Goal: Task Accomplishment & Management: Manage account settings

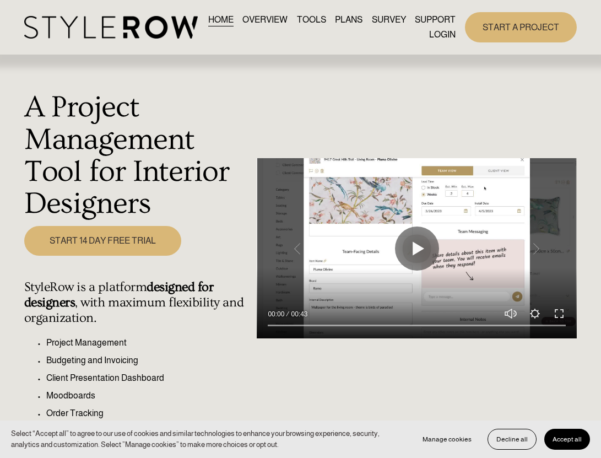
click at [434, 41] on link "LOGIN" at bounding box center [442, 35] width 26 height 15
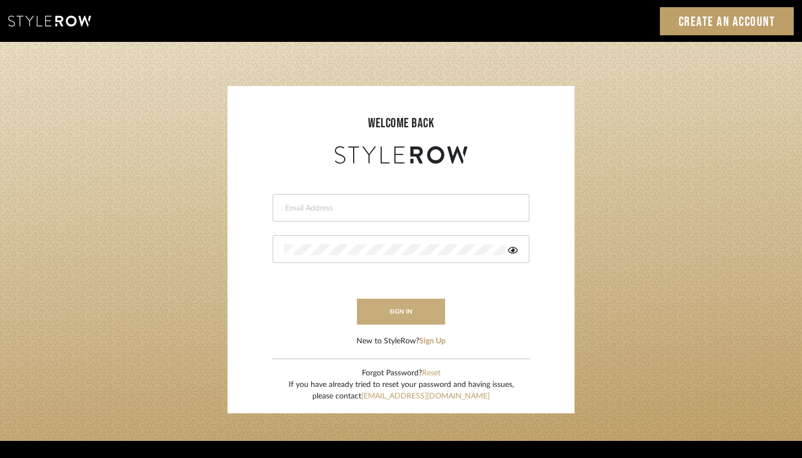
type input "brandon.hooddesigns@gmail.com"
click at [394, 309] on button "sign in" at bounding box center [401, 312] width 88 height 26
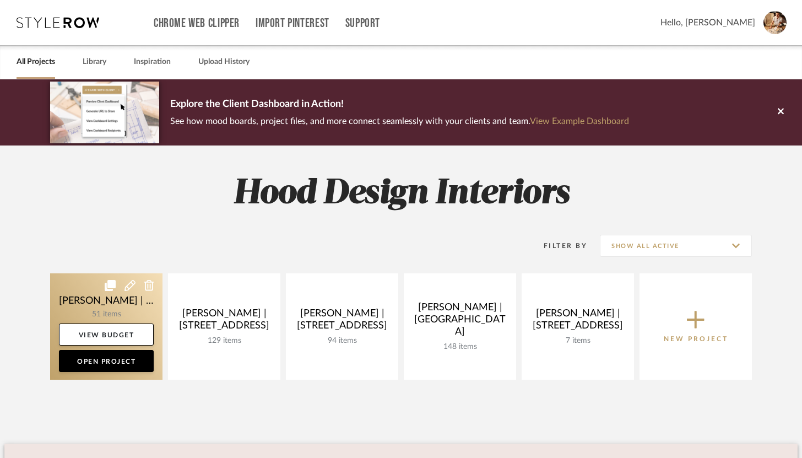
click at [116, 309] on link at bounding box center [106, 326] width 112 height 106
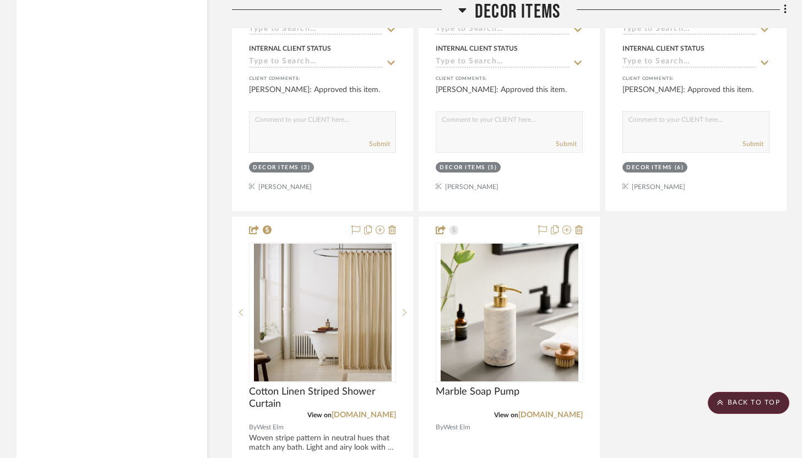
scroll to position [9496, 0]
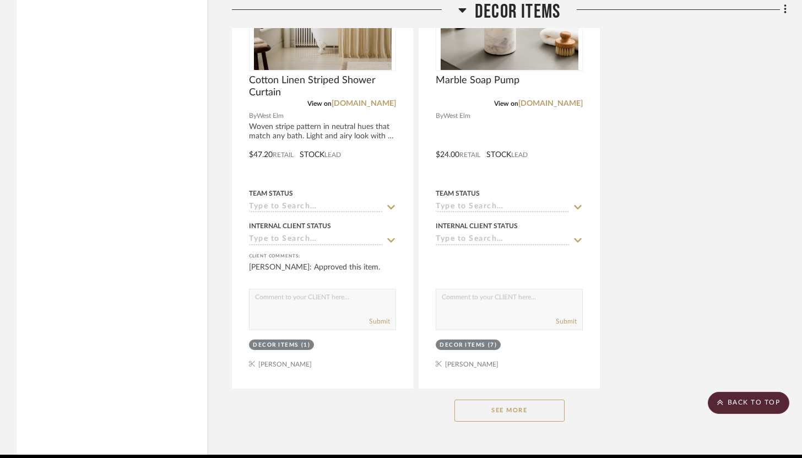
click at [544, 400] on button "See More" at bounding box center [510, 411] width 110 height 22
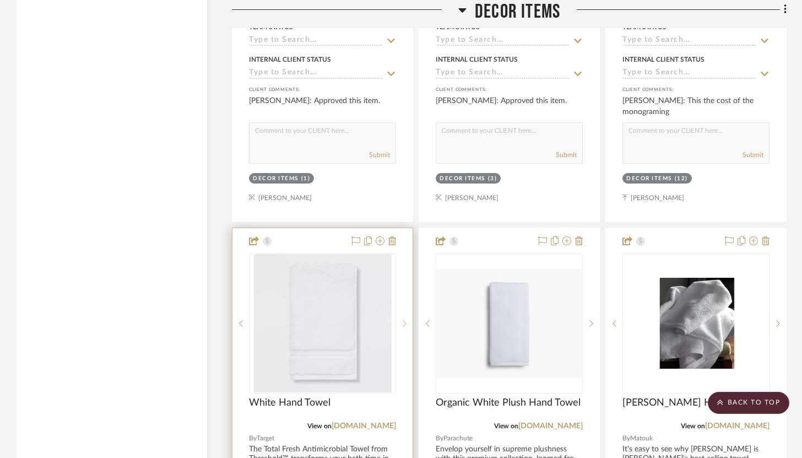
scroll to position [10656, 0]
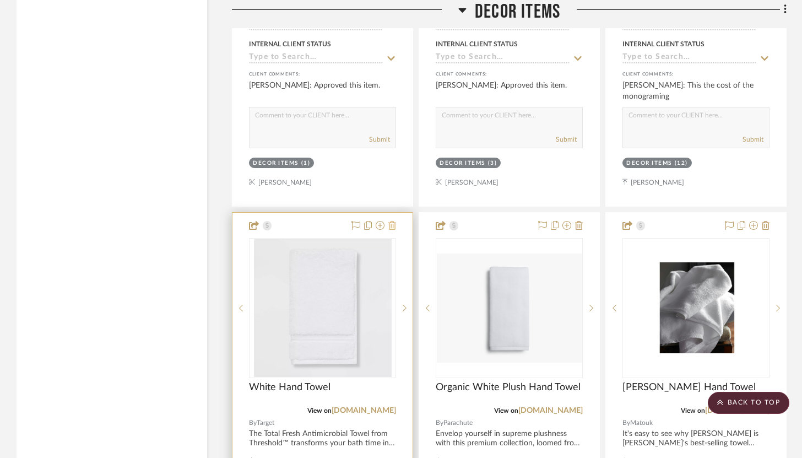
click at [394, 221] on icon at bounding box center [393, 225] width 8 height 9
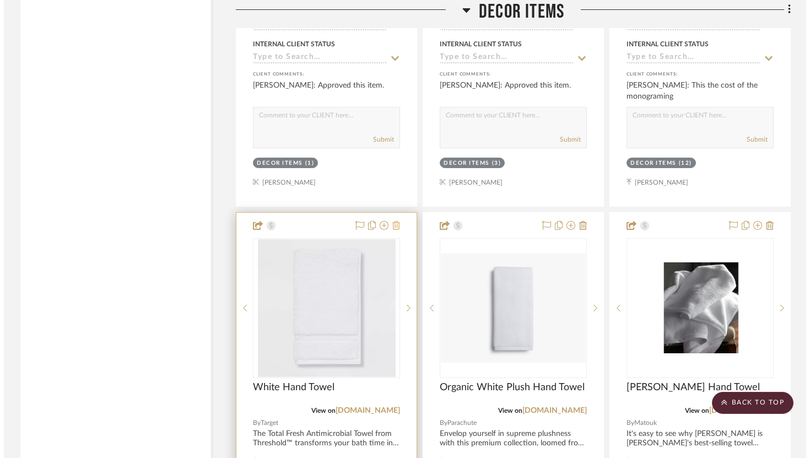
scroll to position [0, 0]
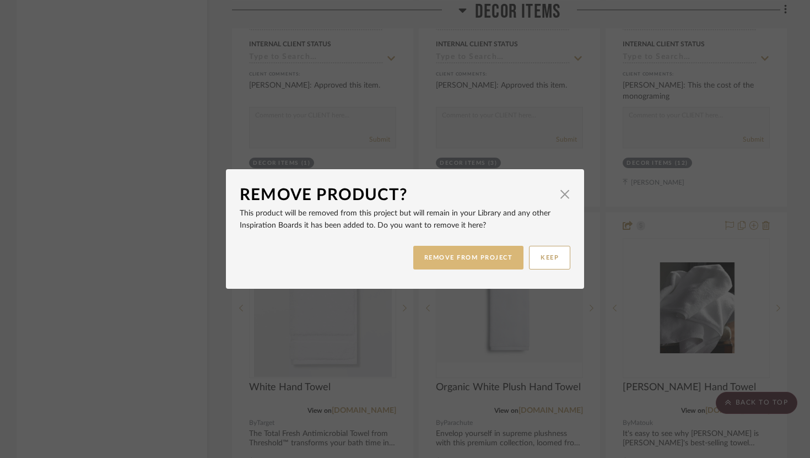
click at [469, 261] on button "REMOVE FROM PROJECT" at bounding box center [468, 258] width 111 height 24
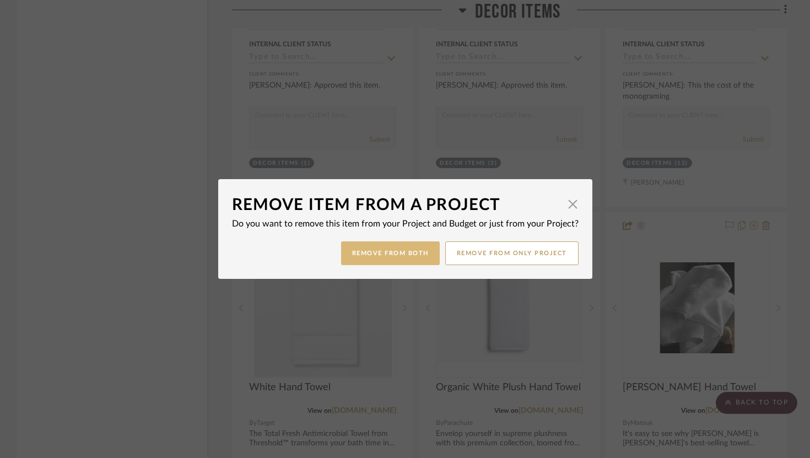
click at [412, 257] on button "Remove from Both" at bounding box center [390, 253] width 99 height 24
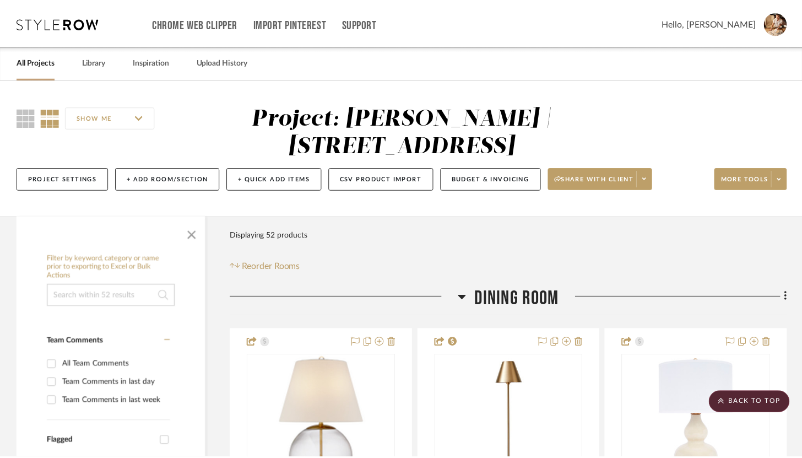
scroll to position [10656, 0]
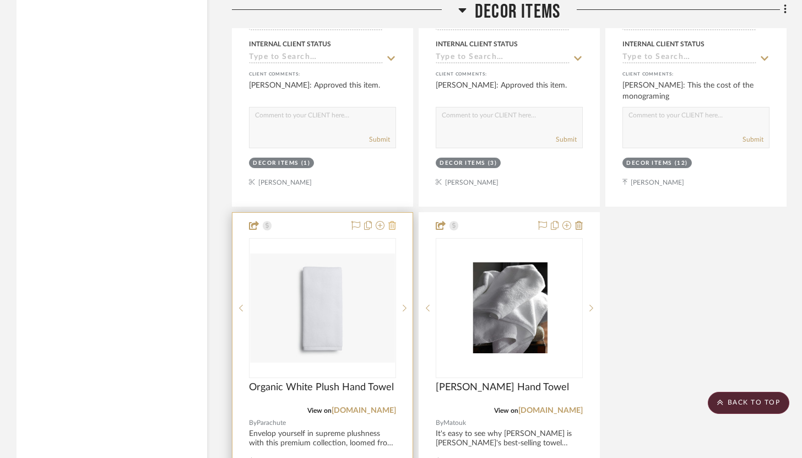
click at [394, 222] on fa-icon at bounding box center [393, 226] width 8 height 9
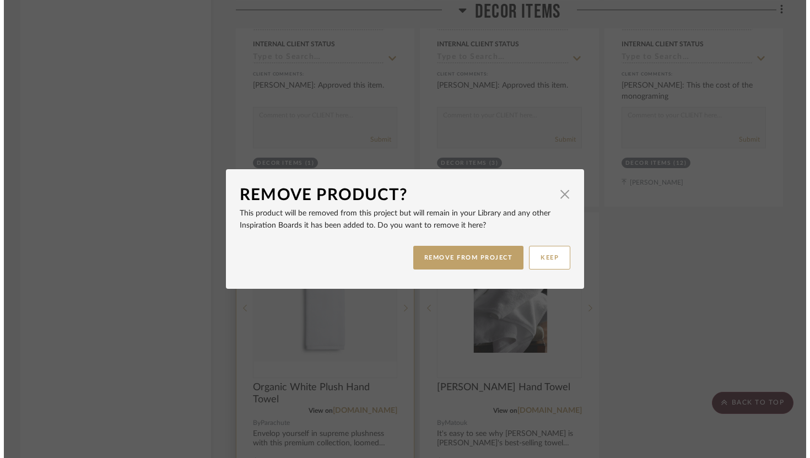
scroll to position [0, 0]
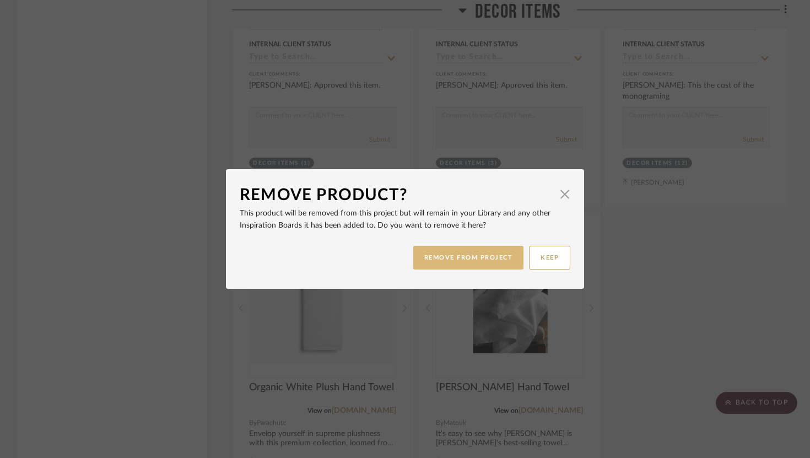
click at [453, 252] on button "REMOVE FROM PROJECT" at bounding box center [468, 258] width 111 height 24
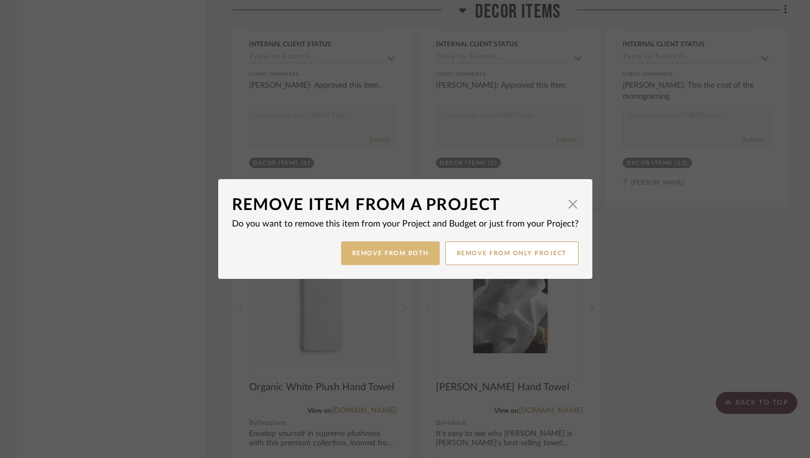
click at [422, 258] on button "Remove from Both" at bounding box center [390, 253] width 99 height 24
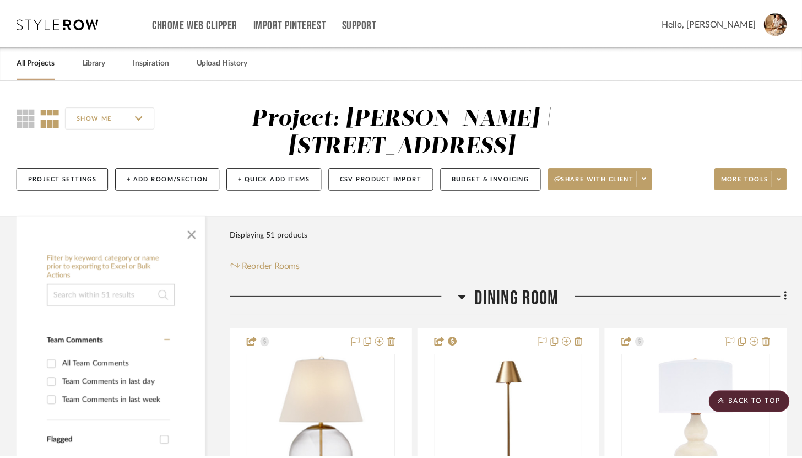
scroll to position [10656, 0]
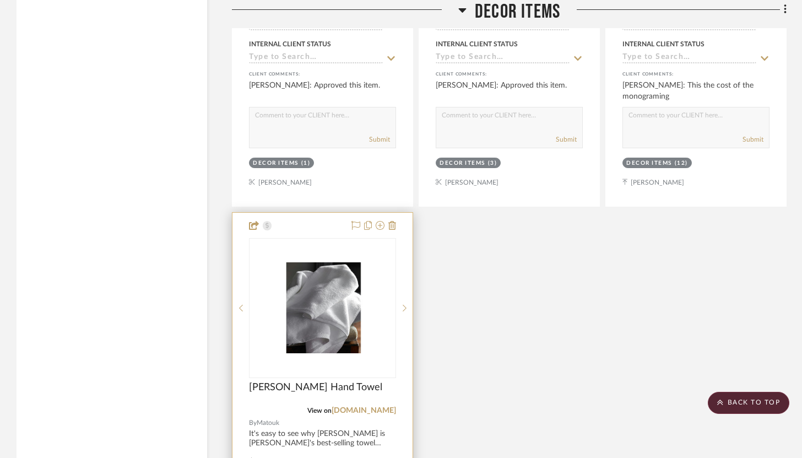
click at [396, 213] on div at bounding box center [323, 454] width 180 height 482
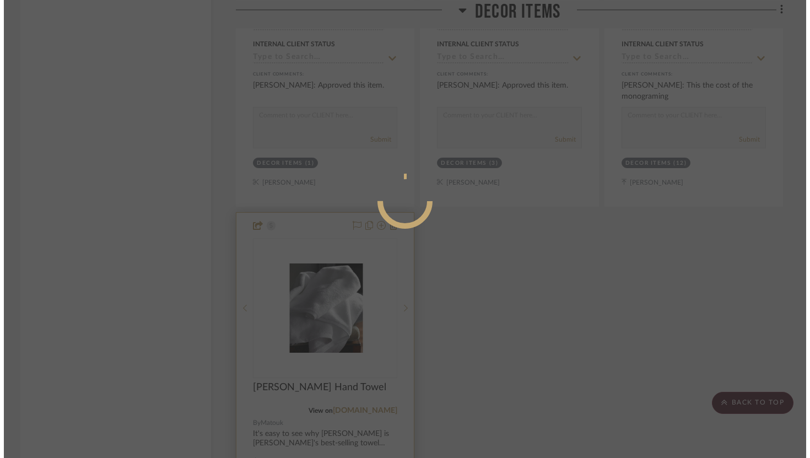
scroll to position [0, 0]
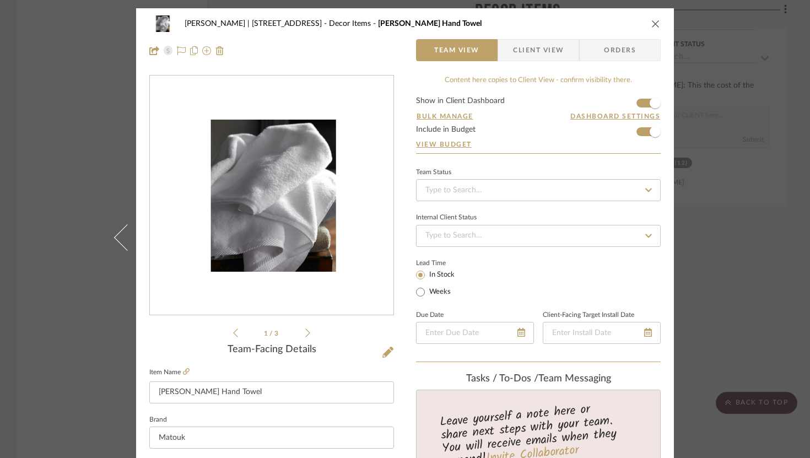
click at [653, 25] on icon "close" at bounding box center [655, 23] width 9 height 9
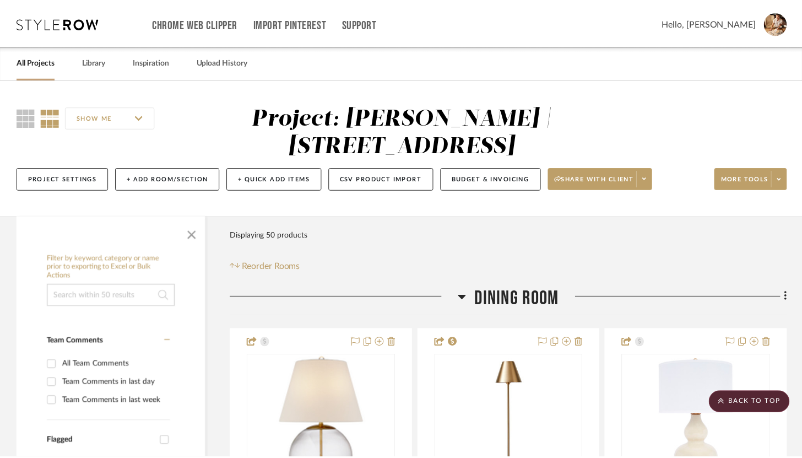
scroll to position [10656, 0]
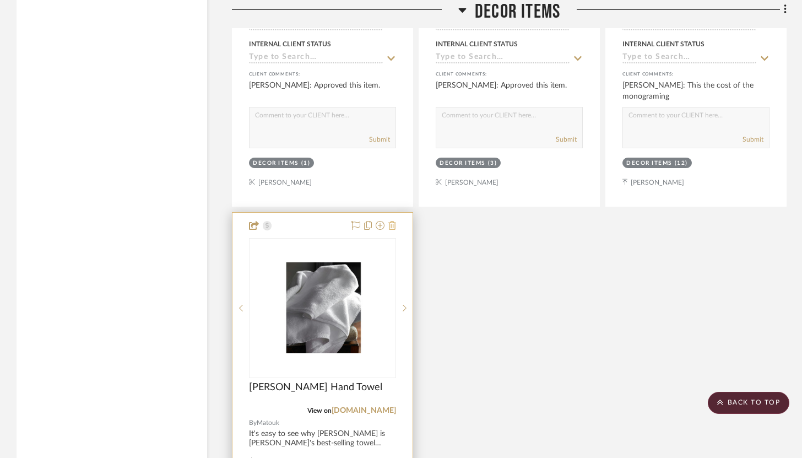
click at [393, 221] on icon at bounding box center [393, 225] width 8 height 9
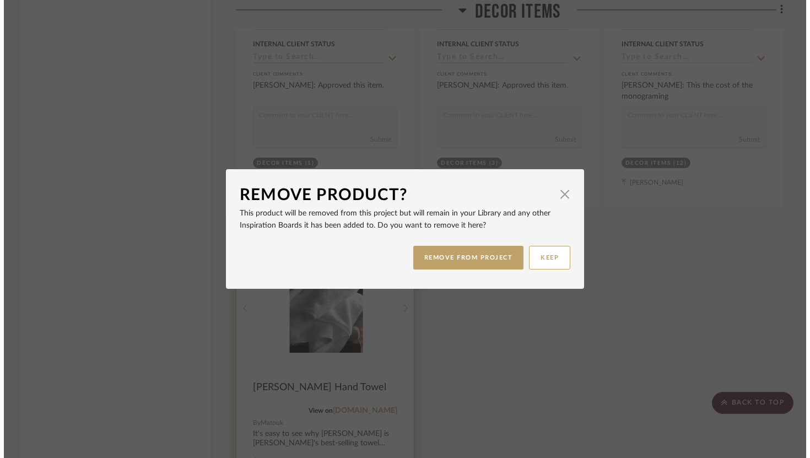
scroll to position [0, 0]
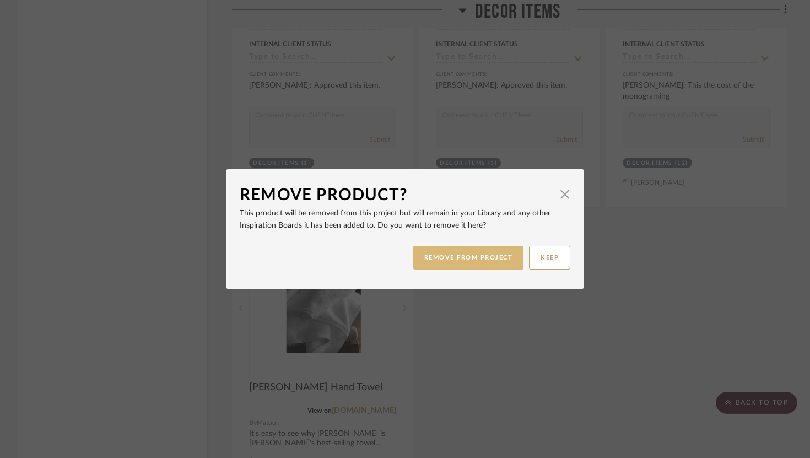
click at [440, 257] on button "REMOVE FROM PROJECT" at bounding box center [468, 258] width 111 height 24
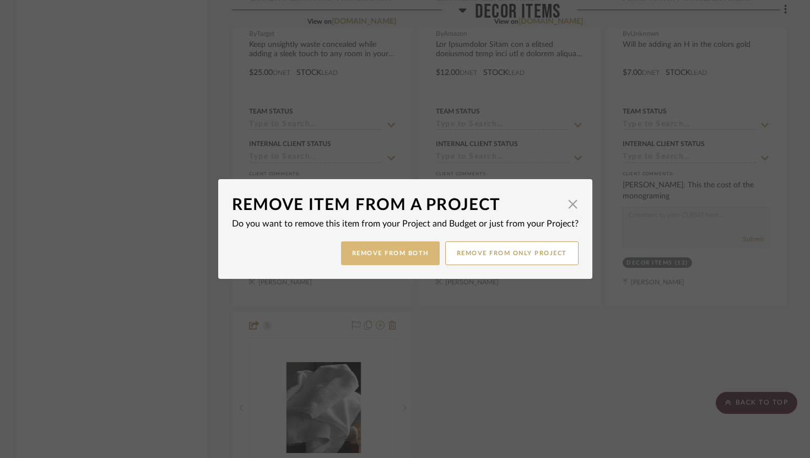
click at [407, 255] on button "Remove from Both" at bounding box center [390, 253] width 99 height 24
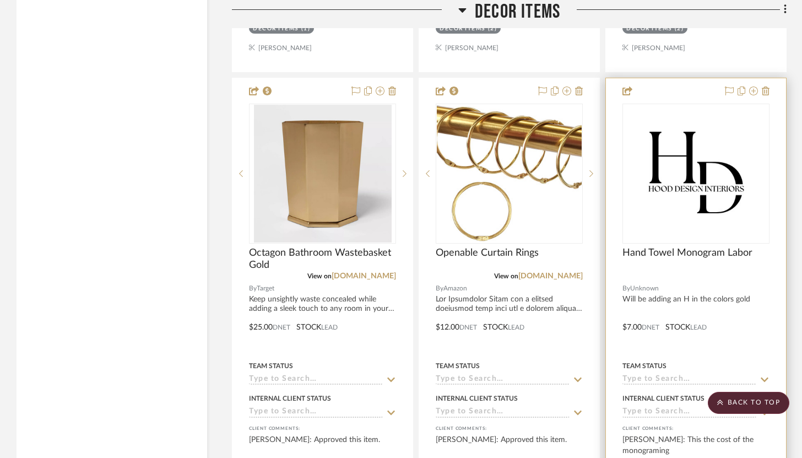
scroll to position [10300, 0]
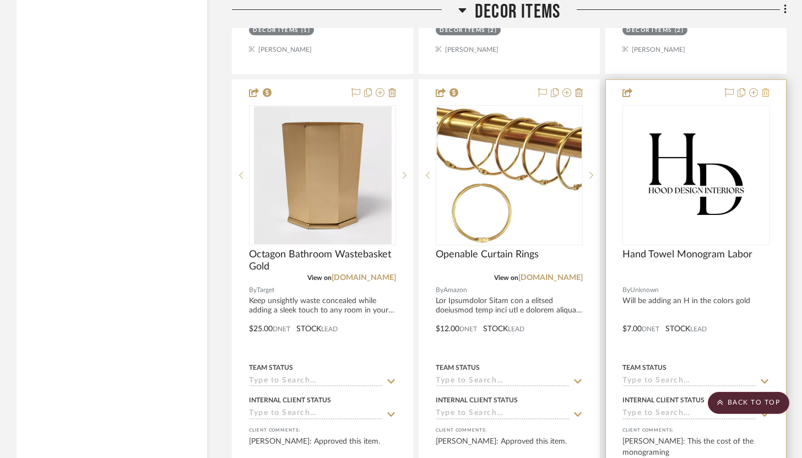
click at [769, 88] on icon at bounding box center [766, 92] width 8 height 9
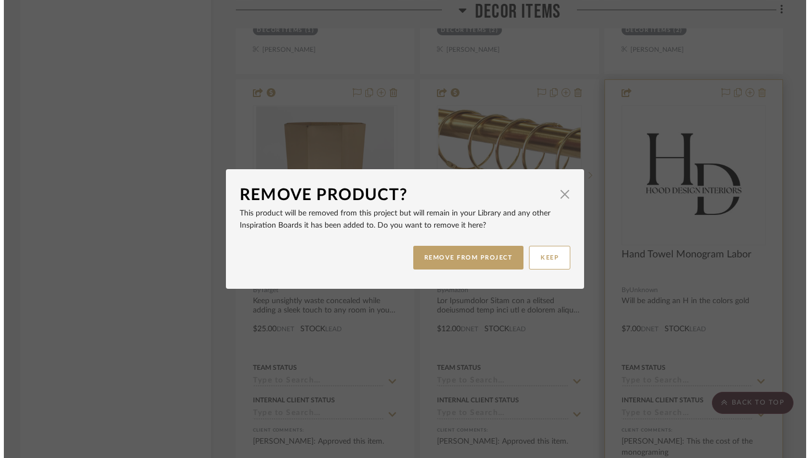
scroll to position [0, 0]
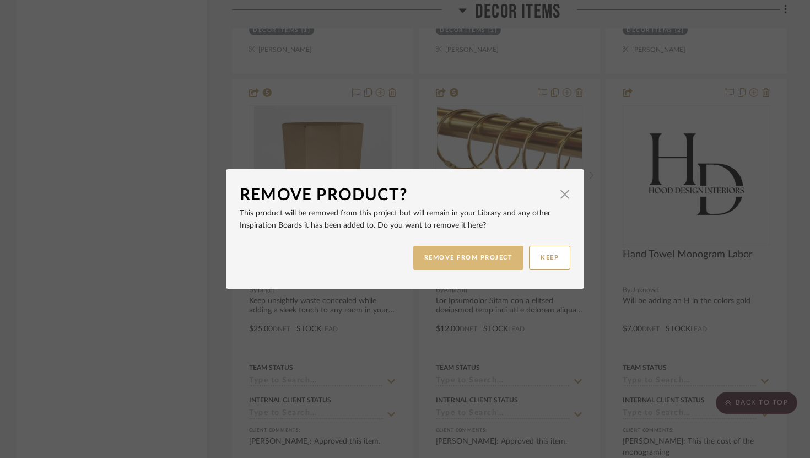
click at [475, 266] on button "REMOVE FROM PROJECT" at bounding box center [468, 258] width 111 height 24
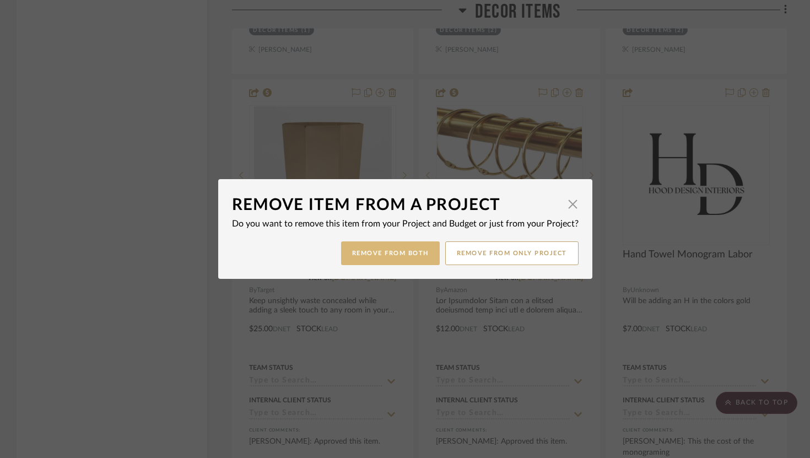
click at [416, 256] on button "Remove from Both" at bounding box center [390, 253] width 99 height 24
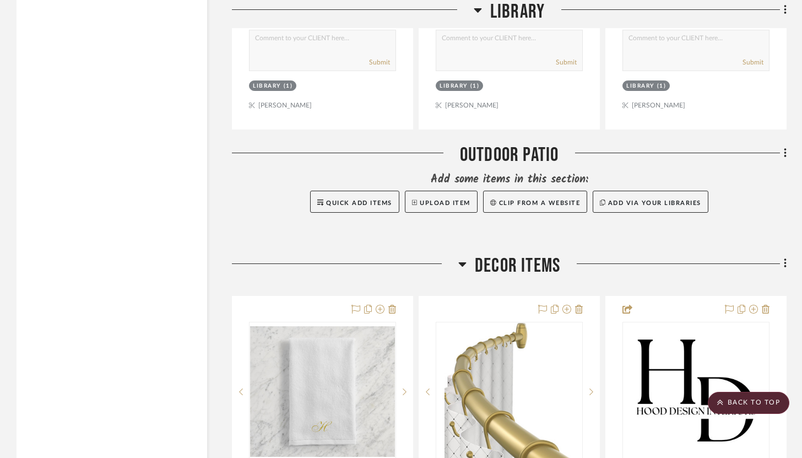
scroll to position [7765, 0]
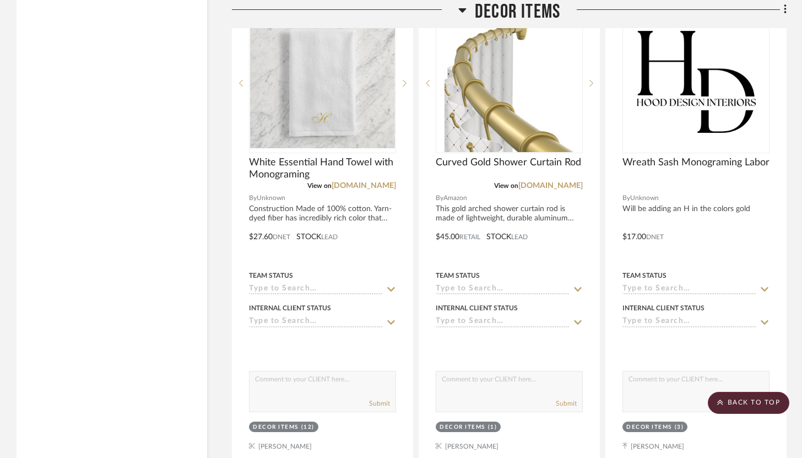
scroll to position [8428, 0]
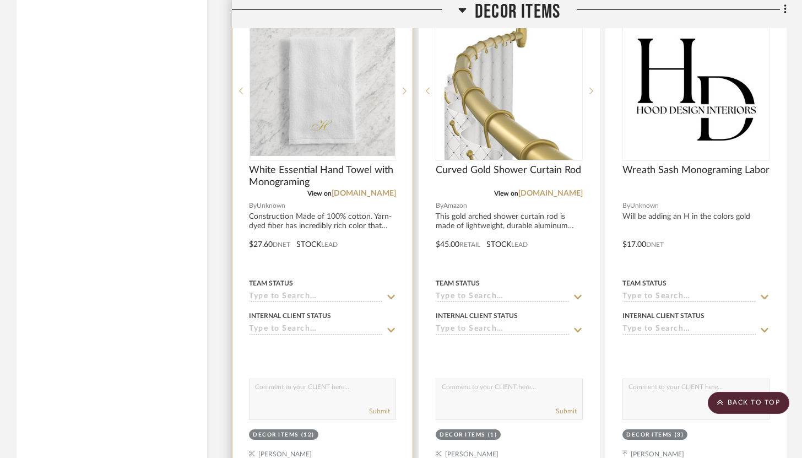
click at [375, 252] on div at bounding box center [323, 237] width 180 height 482
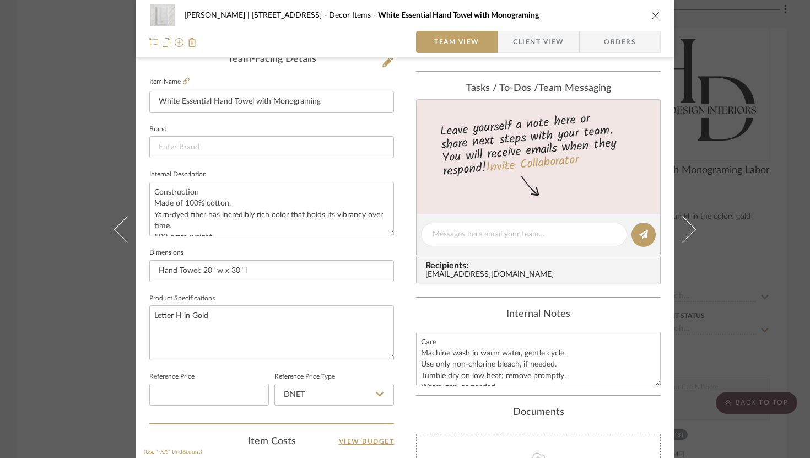
scroll to position [452, 0]
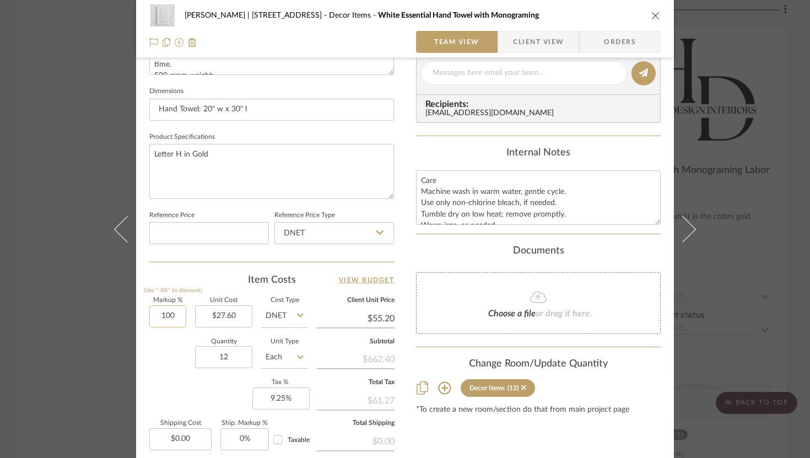
click at [166, 312] on input "100" at bounding box center [167, 316] width 37 height 22
type input "50%"
type input "27.60"
type input "$41.40"
type input "$27.60"
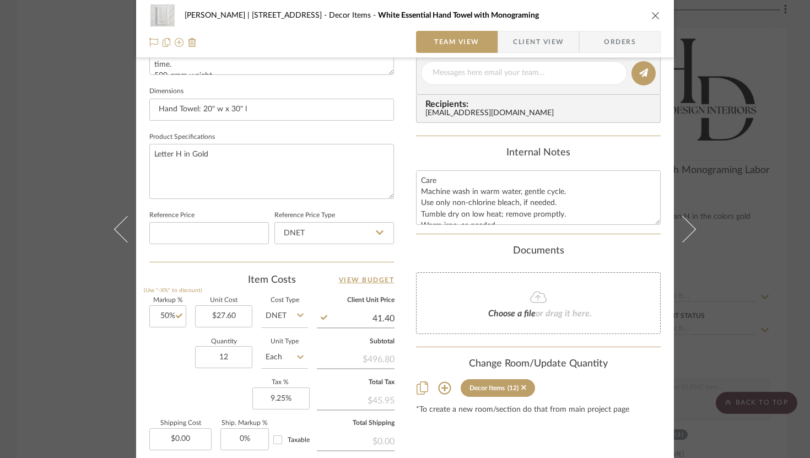
click at [387, 311] on input "41.40" at bounding box center [356, 318] width 78 height 17
type input "36"
type input "30.43%"
type input "$36.00"
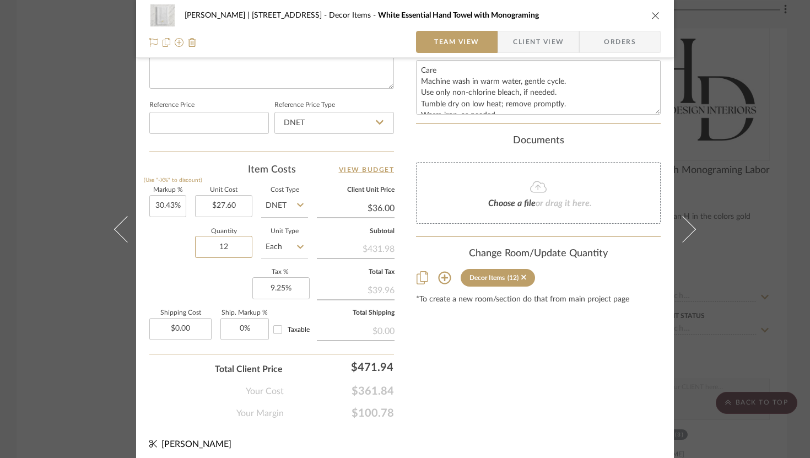
scroll to position [564, 0]
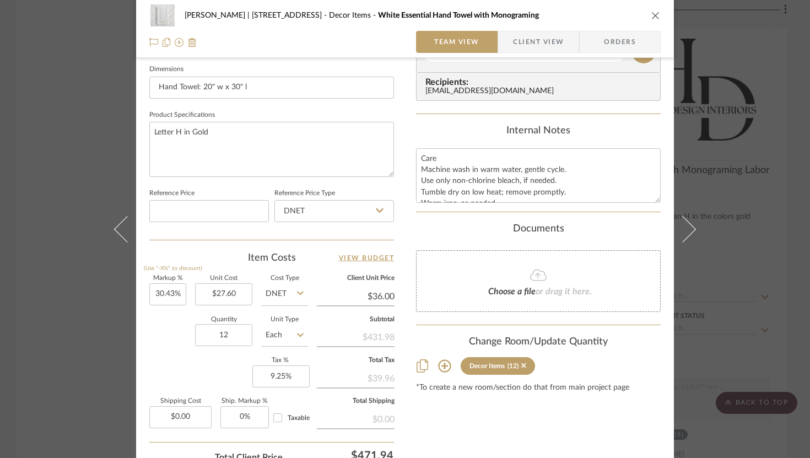
scroll to position [566, 0]
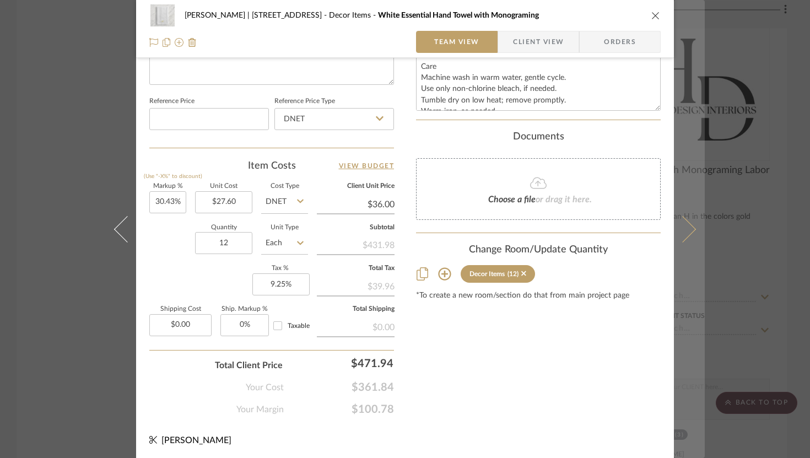
click at [679, 228] on icon at bounding box center [683, 229] width 26 height 26
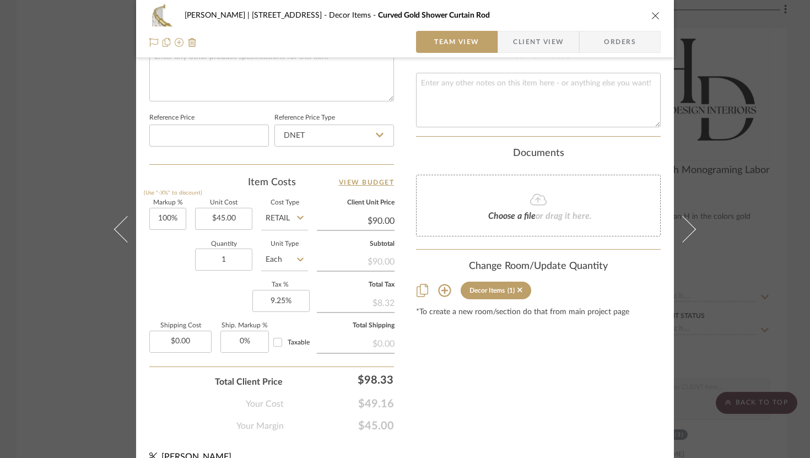
scroll to position [564, 0]
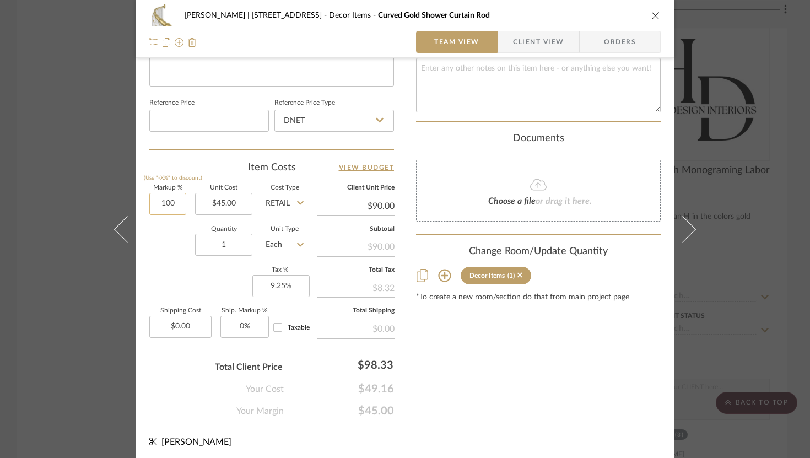
click at [166, 202] on input "100" at bounding box center [167, 204] width 37 height 22
type input "0%"
type input "45.00"
type input "$45.00"
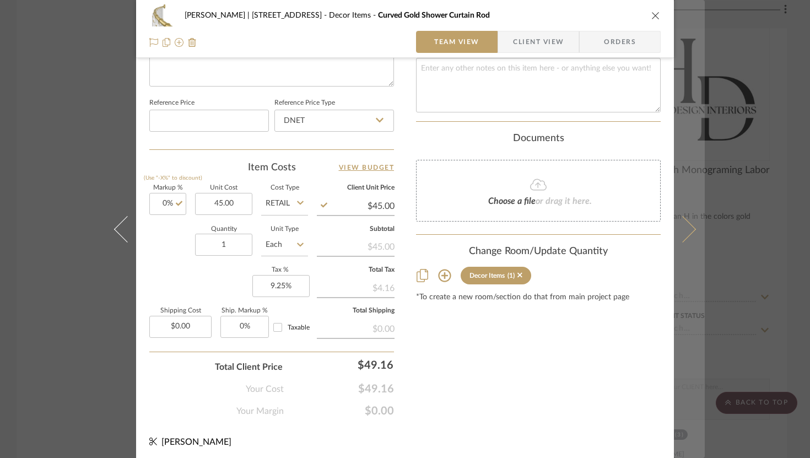
type input "$45.00"
click at [689, 230] on icon at bounding box center [683, 229] width 26 height 26
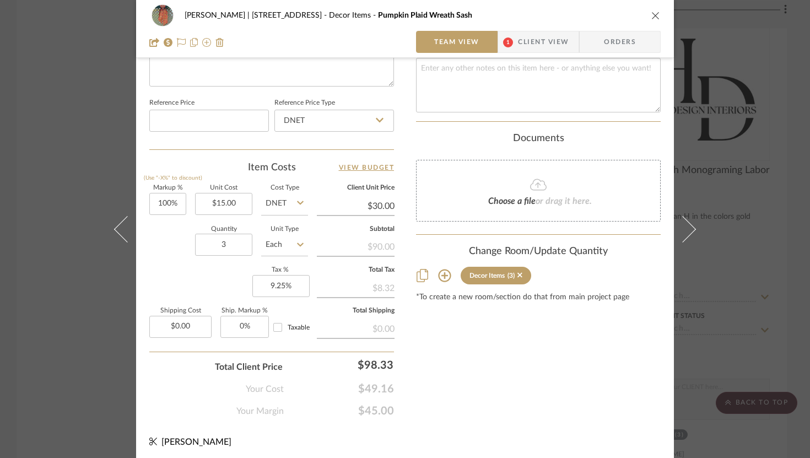
click at [688, 230] on icon at bounding box center [683, 229] width 26 height 26
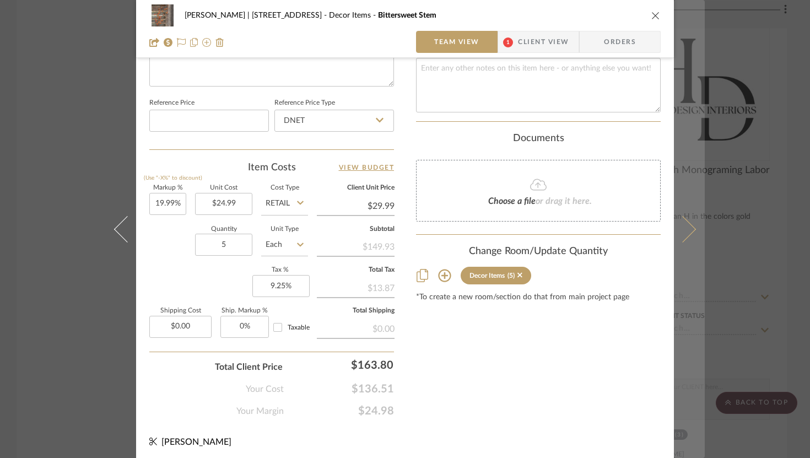
click at [683, 224] on icon at bounding box center [683, 229] width 26 height 26
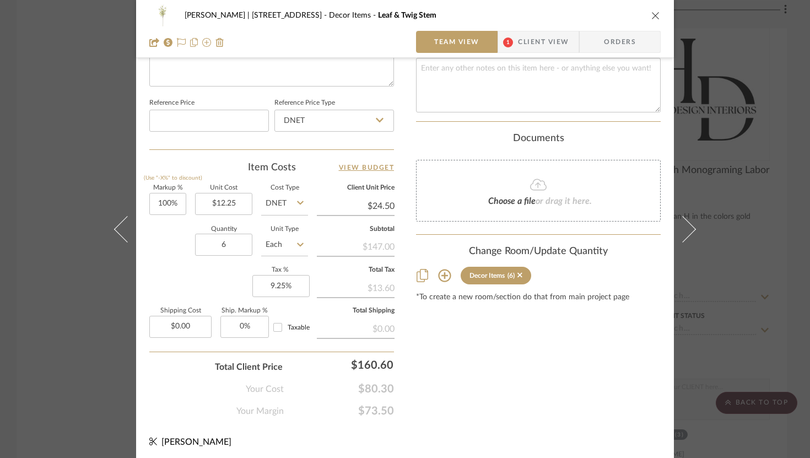
click at [655, 15] on icon "close" at bounding box center [655, 15] width 9 height 9
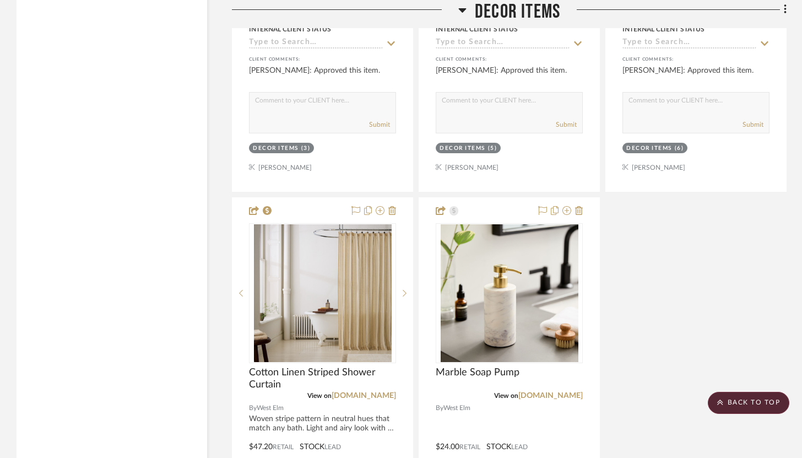
scroll to position [9242, 0]
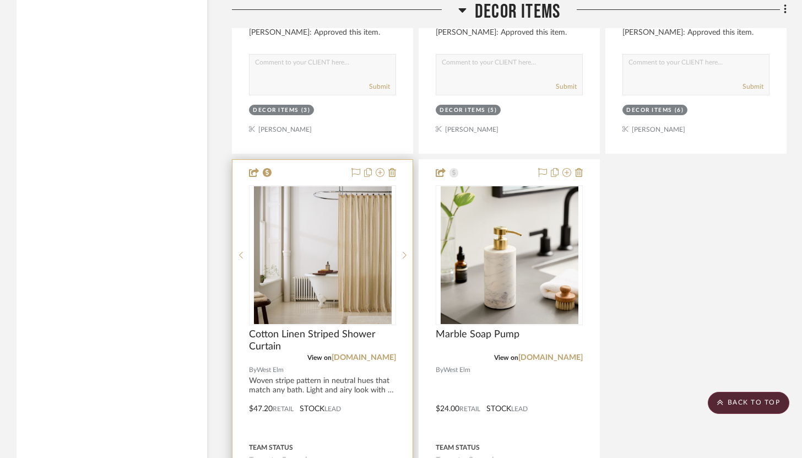
click at [319, 164] on div at bounding box center [323, 401] width 180 height 482
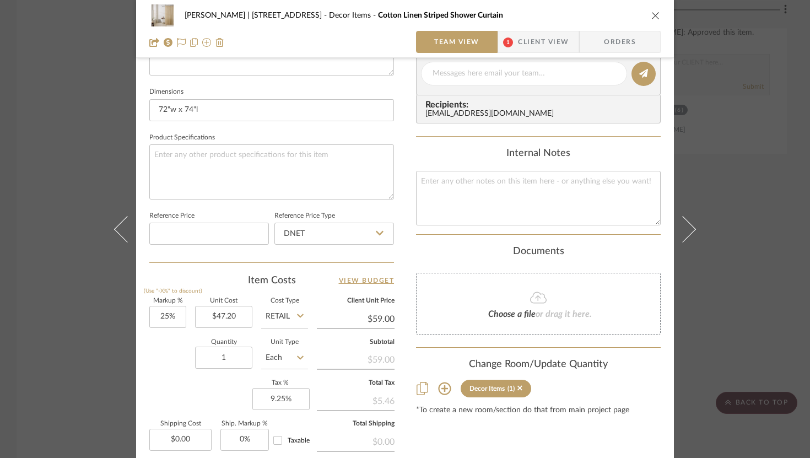
scroll to position [470, 0]
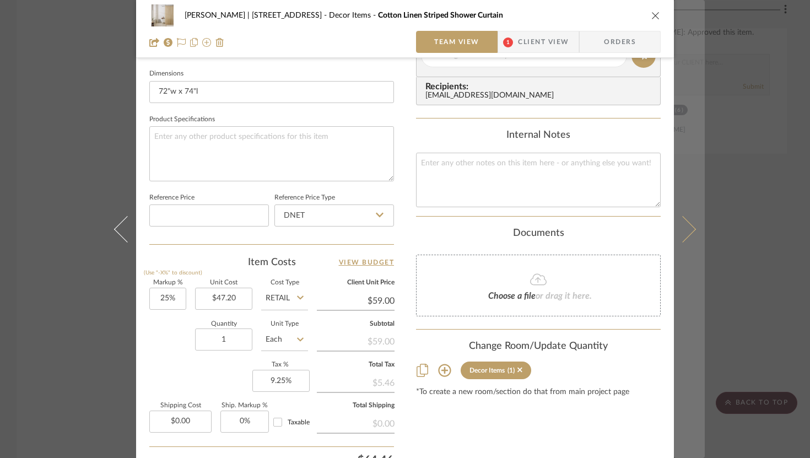
click at [685, 233] on icon at bounding box center [683, 229] width 26 height 26
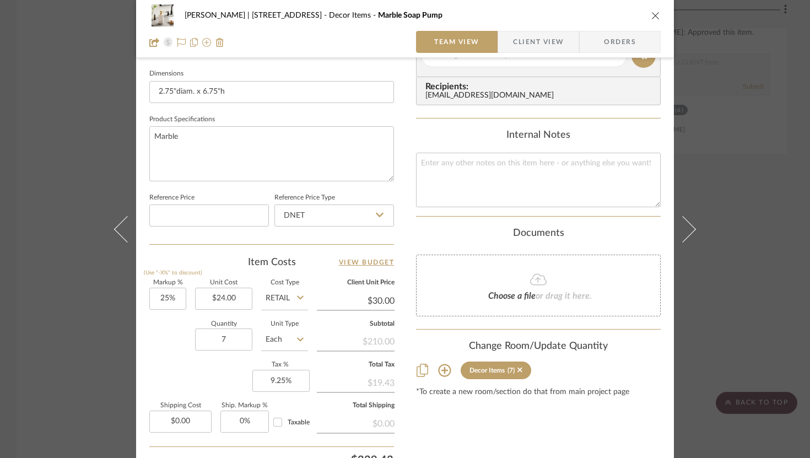
click at [685, 233] on icon at bounding box center [683, 229] width 26 height 26
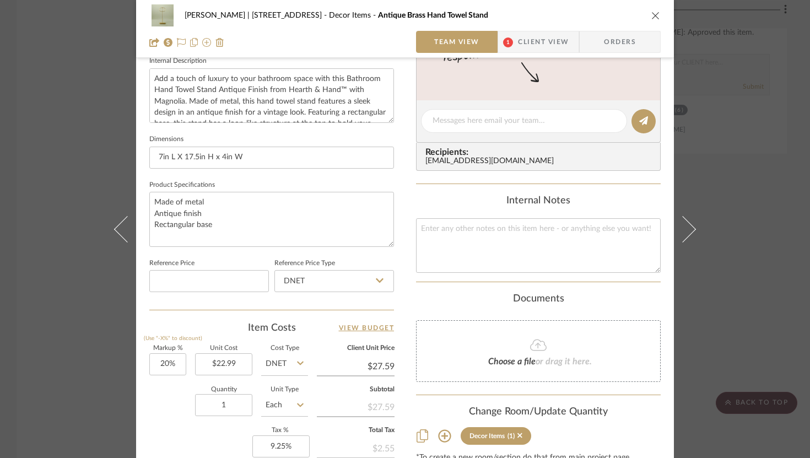
scroll to position [306, 0]
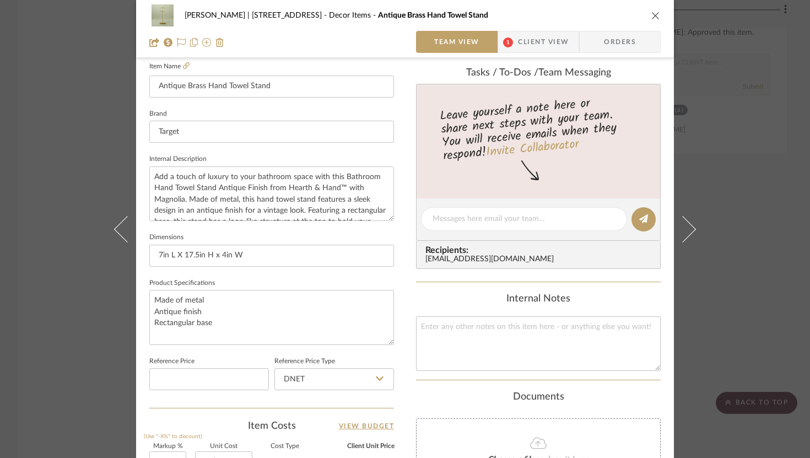
click at [653, 13] on icon "close" at bounding box center [655, 15] width 9 height 9
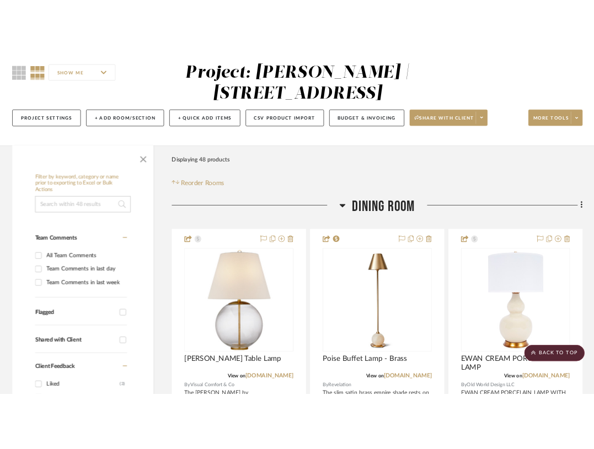
scroll to position [73, 0]
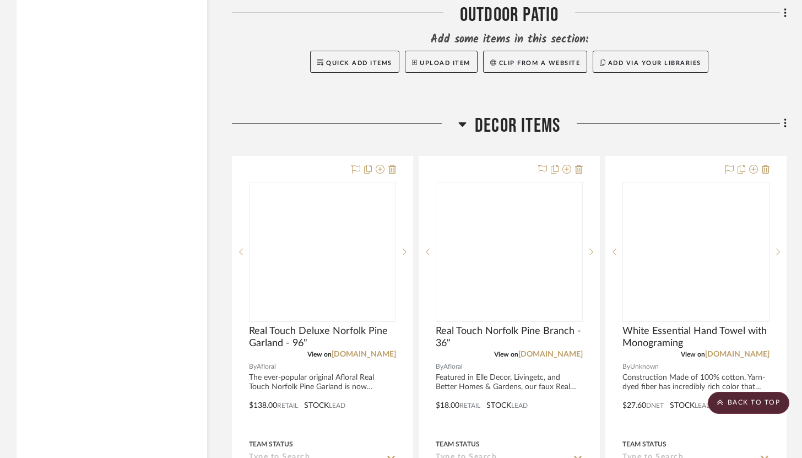
scroll to position [8310, 0]
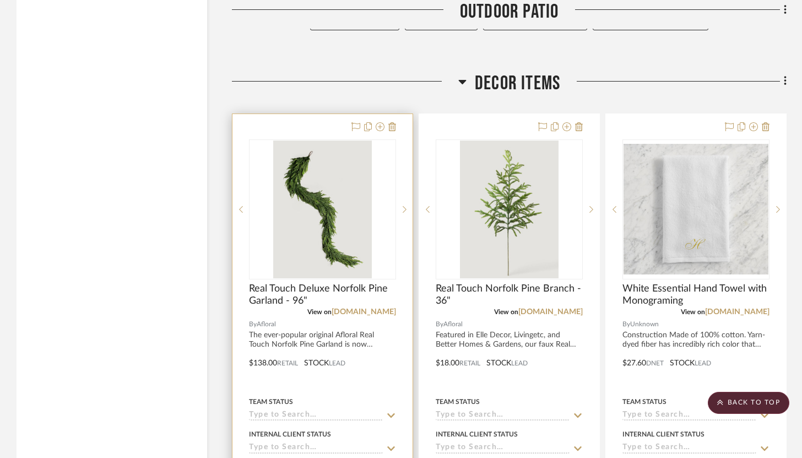
click at [334, 122] on div at bounding box center [323, 355] width 180 height 482
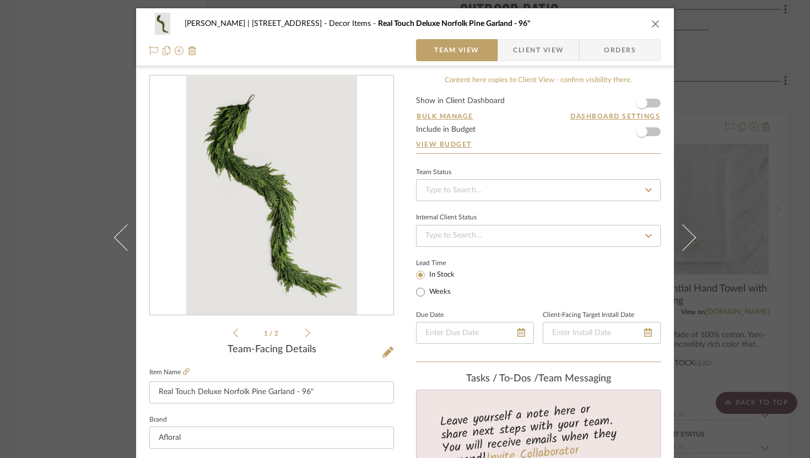
scroll to position [453, 0]
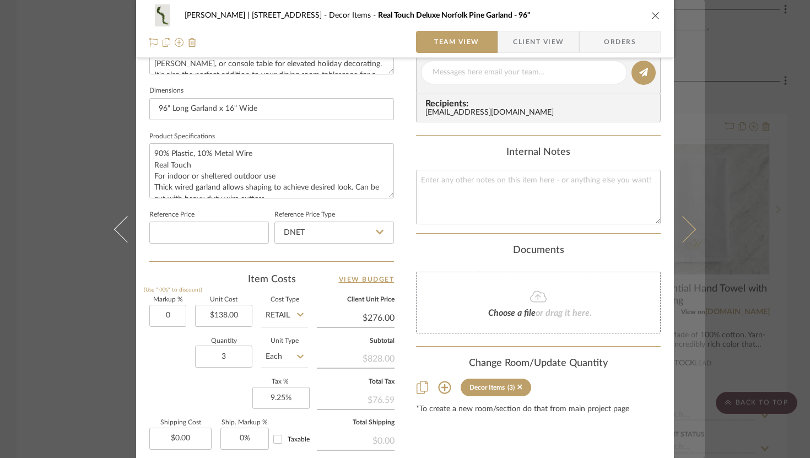
type input "0%"
click at [593, 230] on icon at bounding box center [683, 229] width 26 height 26
type input "$138.00"
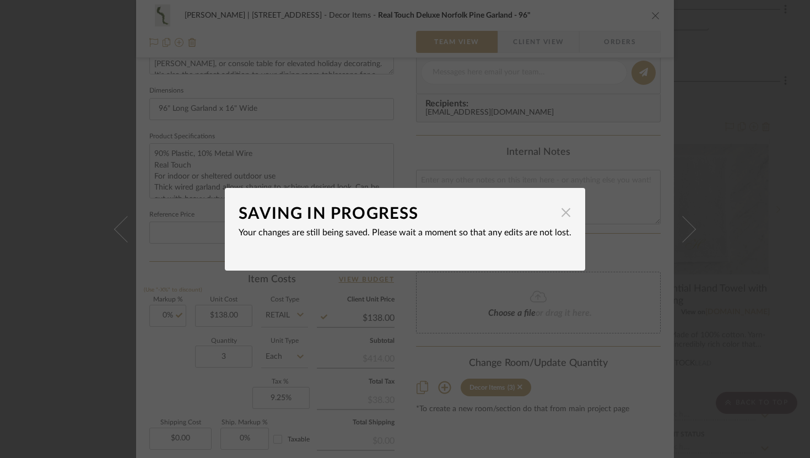
click at [564, 218] on span "button" at bounding box center [566, 213] width 22 height 22
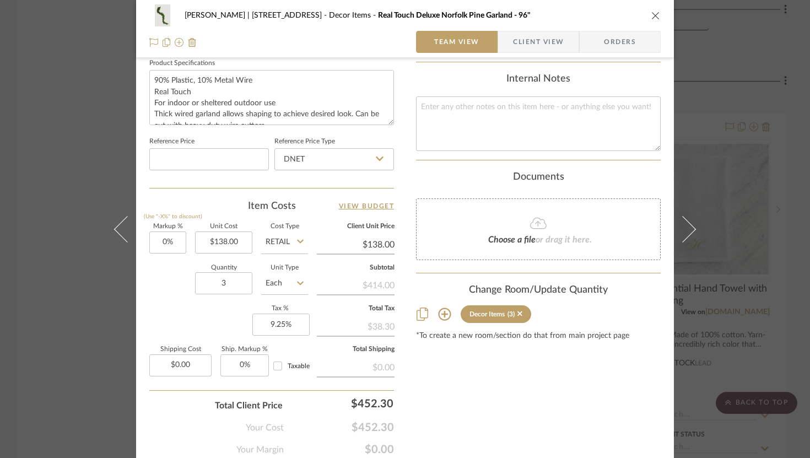
scroll to position [540, 0]
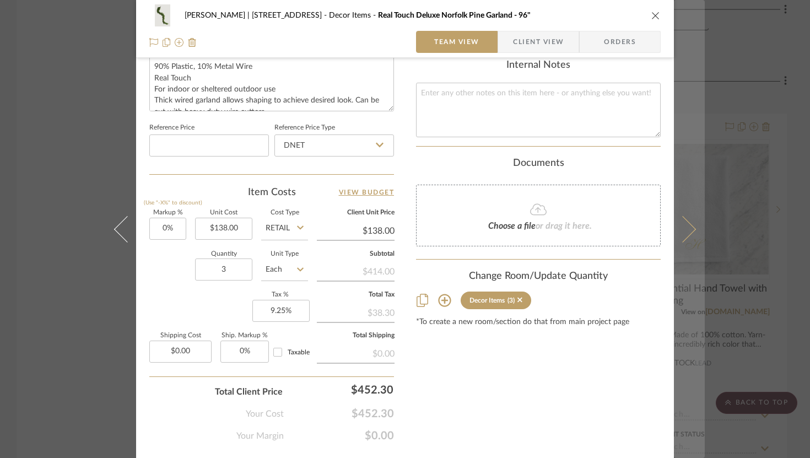
click at [593, 228] on icon at bounding box center [683, 229] width 26 height 26
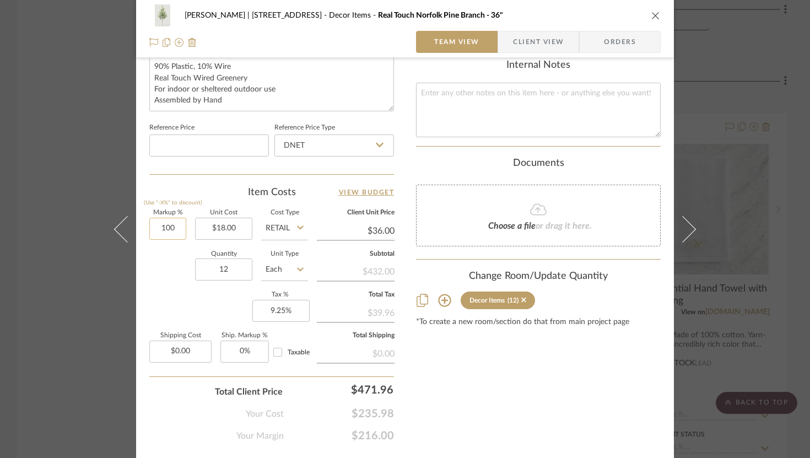
click at [163, 230] on input "100" at bounding box center [167, 229] width 37 height 22
type input "0%"
type input "$18.00"
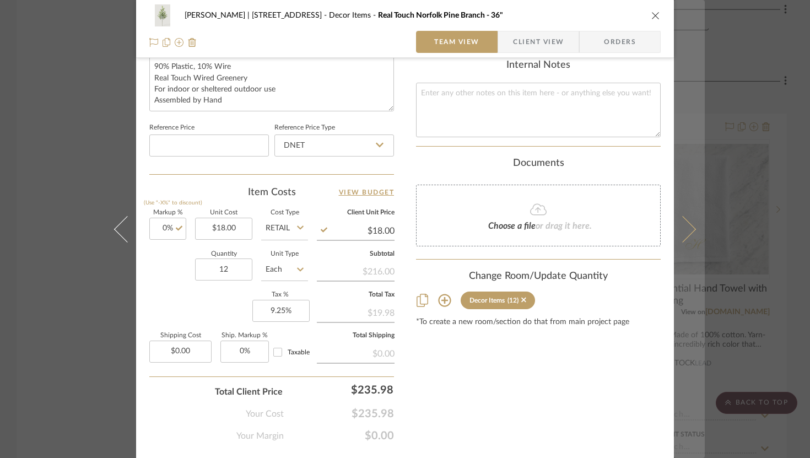
click at [593, 223] on button at bounding box center [689, 229] width 31 height 458
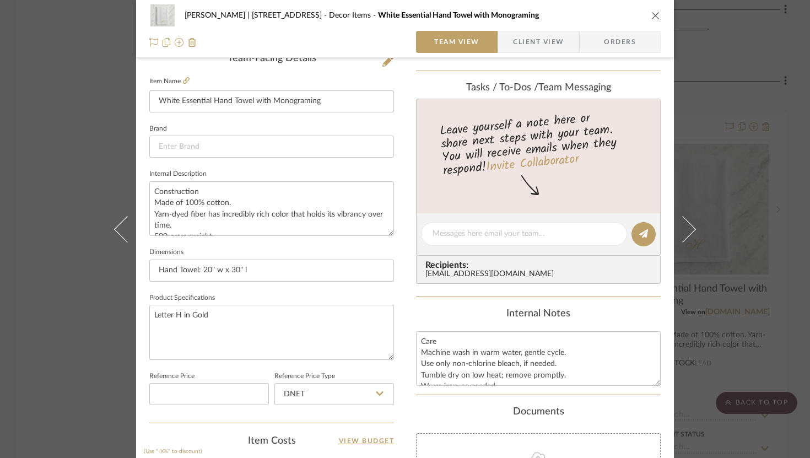
scroll to position [119, 0]
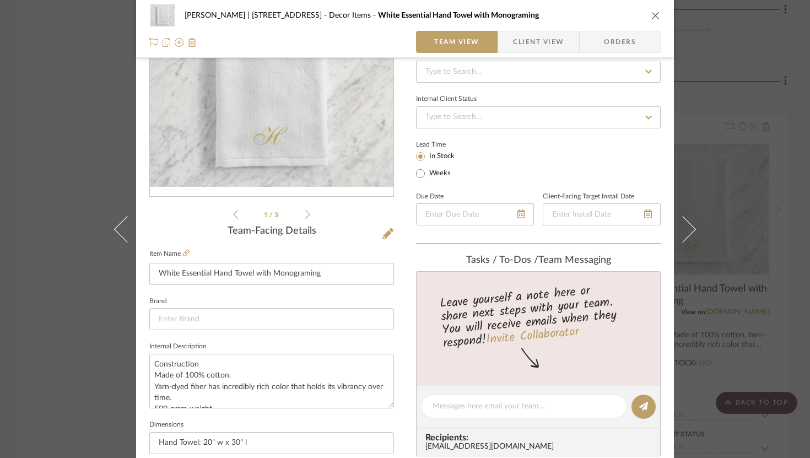
click at [593, 15] on icon "close" at bounding box center [655, 15] width 9 height 9
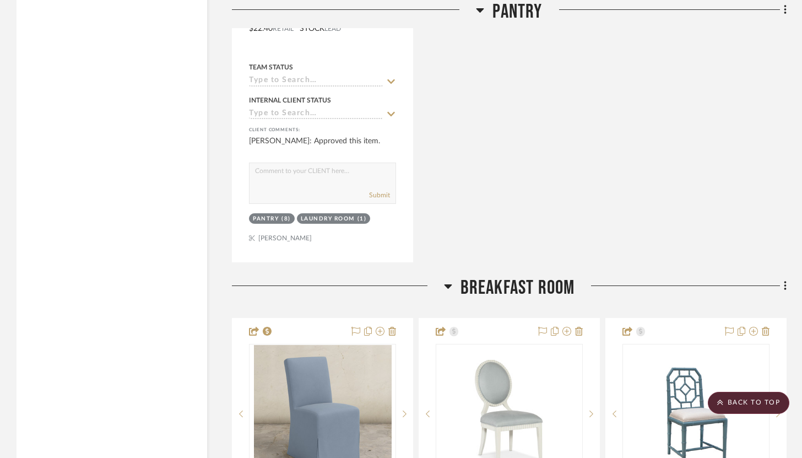
scroll to position [3532, 0]
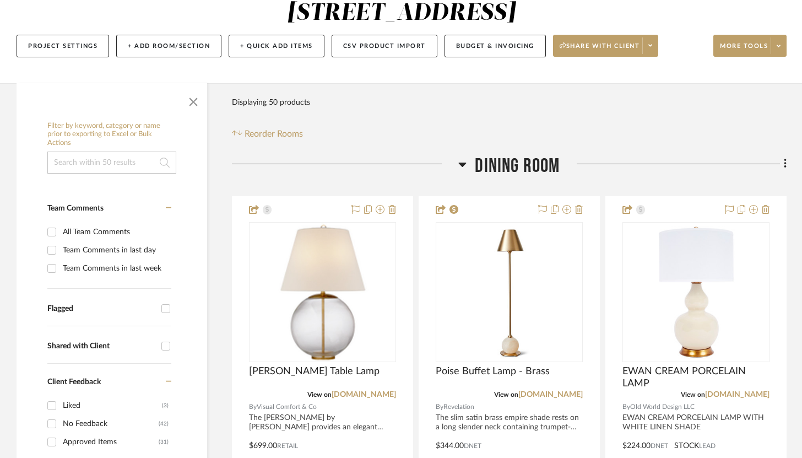
scroll to position [91, 0]
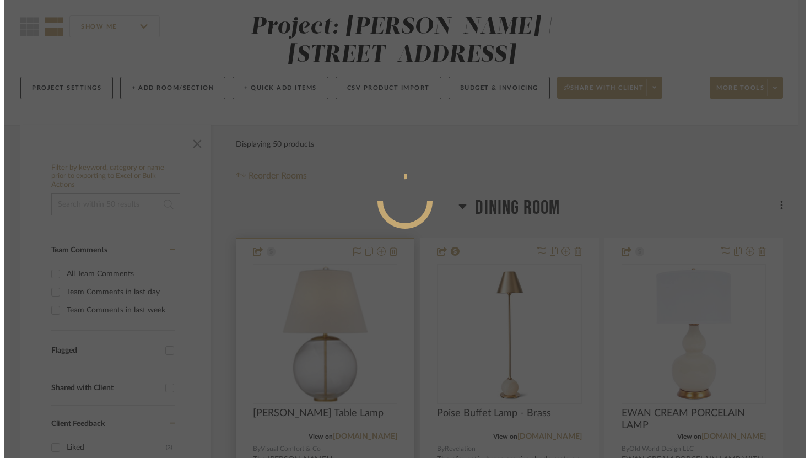
scroll to position [0, 0]
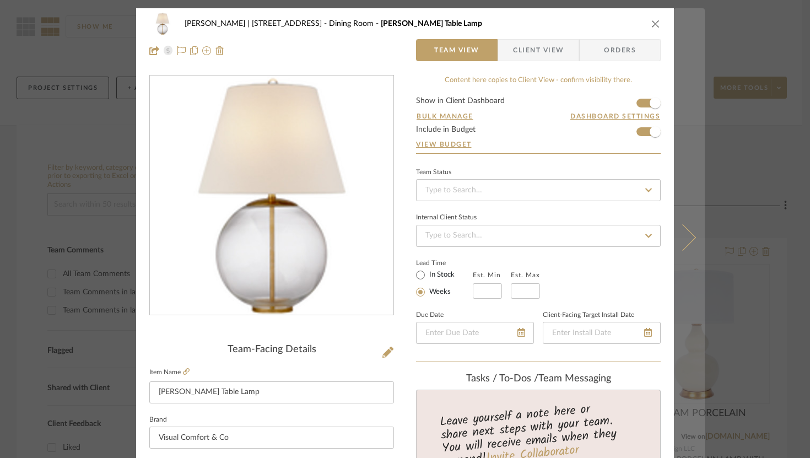
click at [686, 233] on icon at bounding box center [683, 237] width 26 height 26
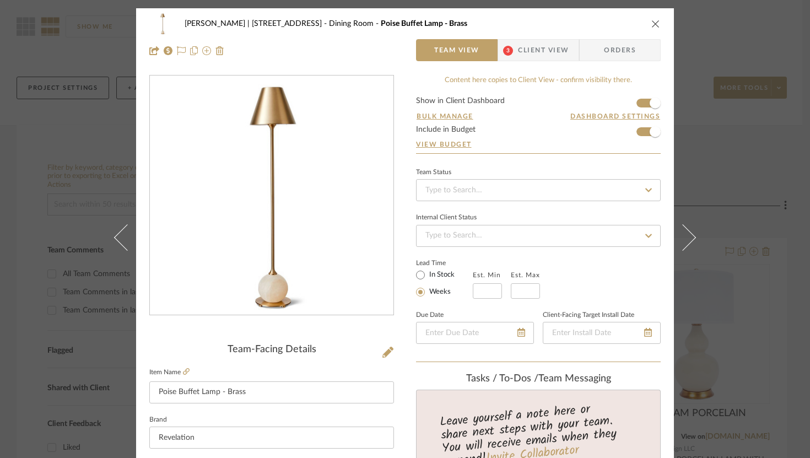
click at [550, 64] on div "[PERSON_NAME] | 349 Boot Hill Ln Dining Room Poise Buffet Lamp - Brass Team Vie…" at bounding box center [405, 37] width 538 height 58
click at [548, 54] on span "Client View" at bounding box center [543, 50] width 51 height 22
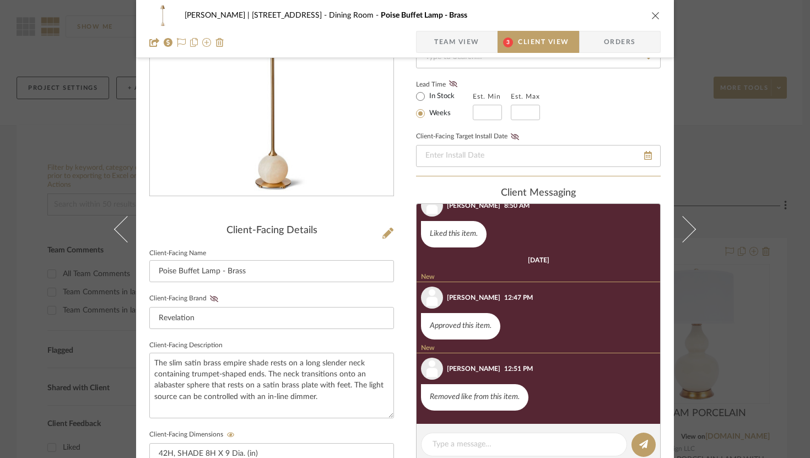
scroll to position [120, 0]
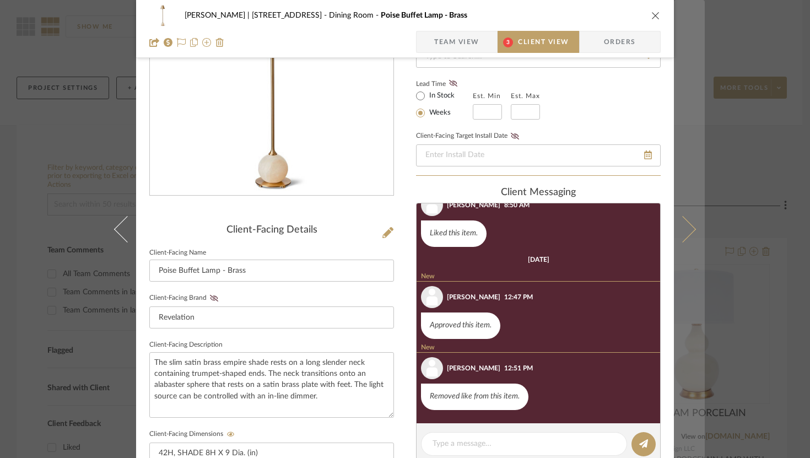
click at [679, 227] on icon at bounding box center [683, 229] width 26 height 26
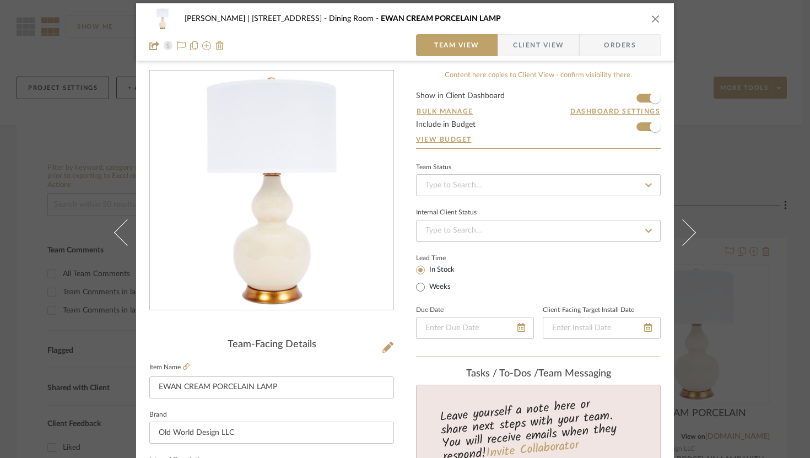
scroll to position [0, 0]
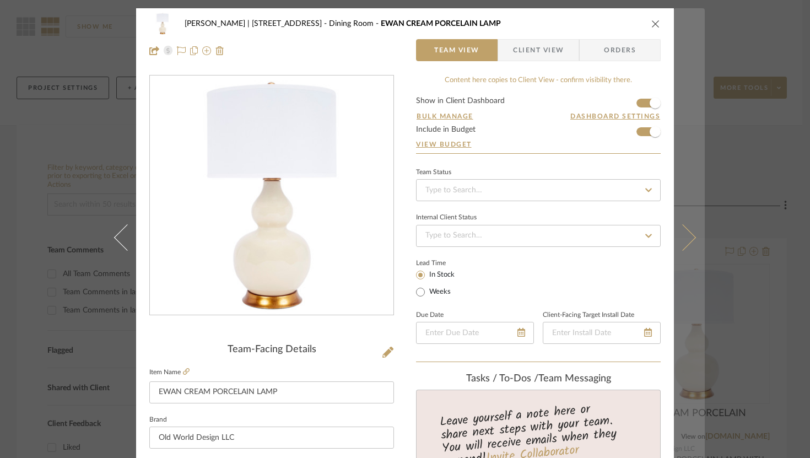
click at [683, 239] on icon at bounding box center [683, 237] width 26 height 26
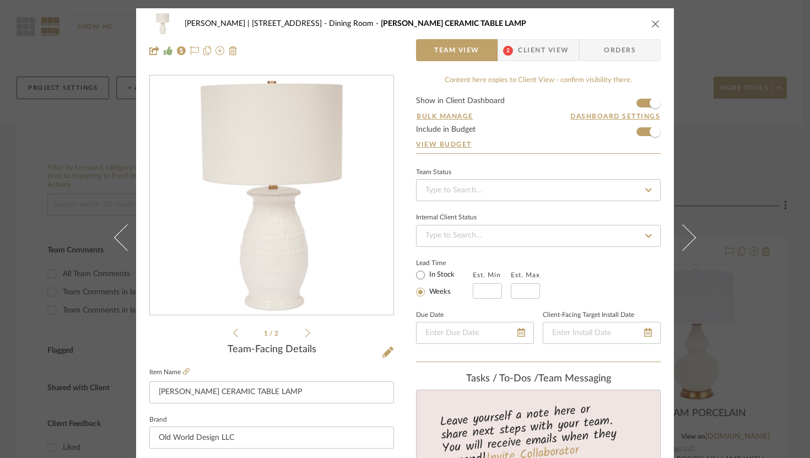
click at [557, 57] on span "Client View" at bounding box center [543, 50] width 51 height 22
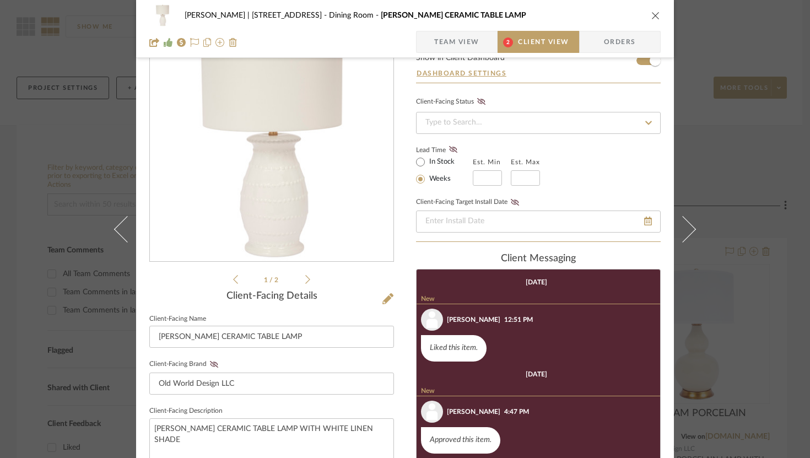
scroll to position [32, 0]
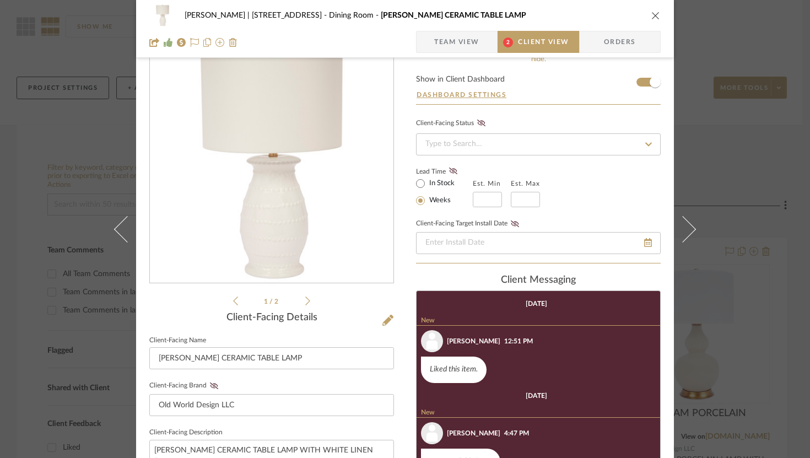
click at [654, 14] on icon "close" at bounding box center [655, 15] width 9 height 9
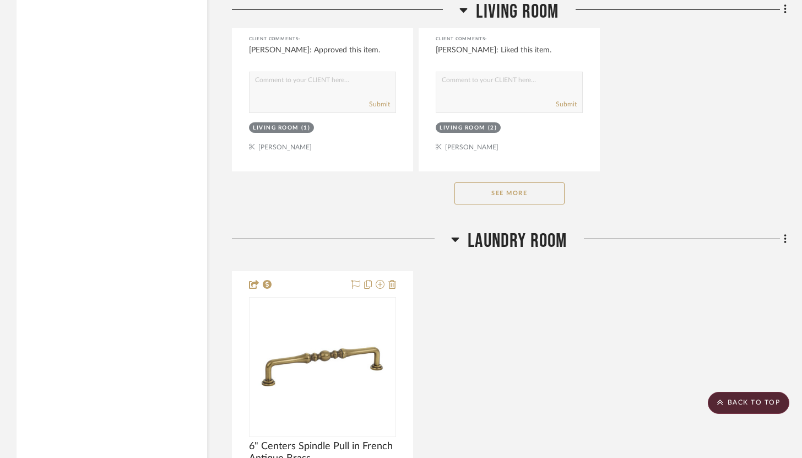
scroll to position [3173, 0]
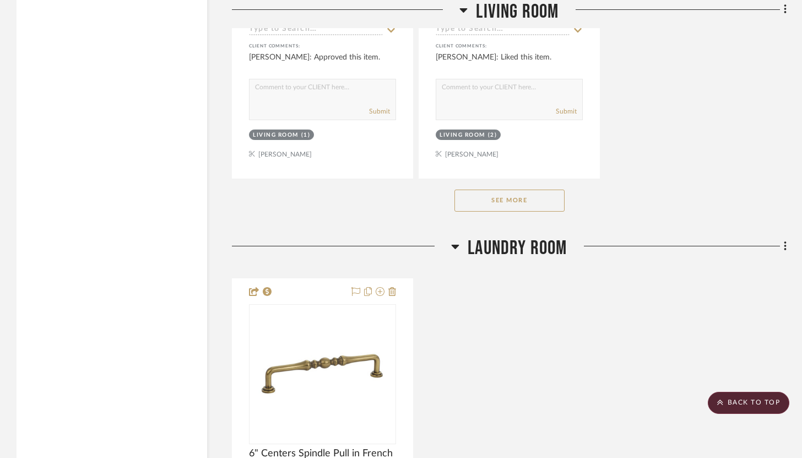
click at [547, 192] on button "See More" at bounding box center [510, 201] width 110 height 22
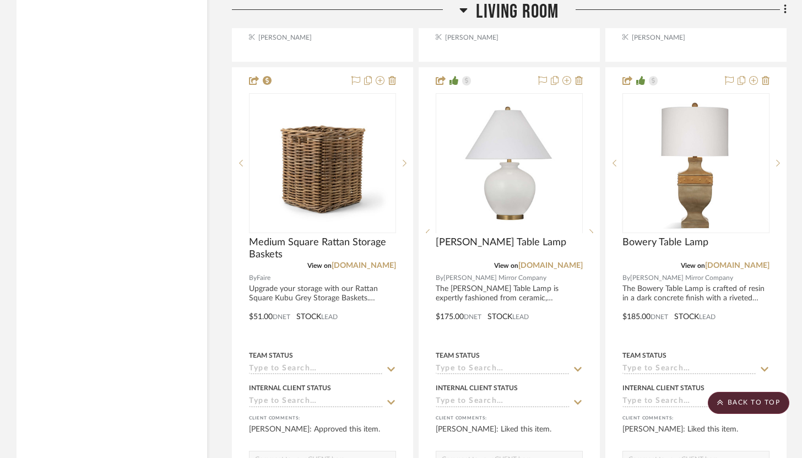
scroll to position [2799, 0]
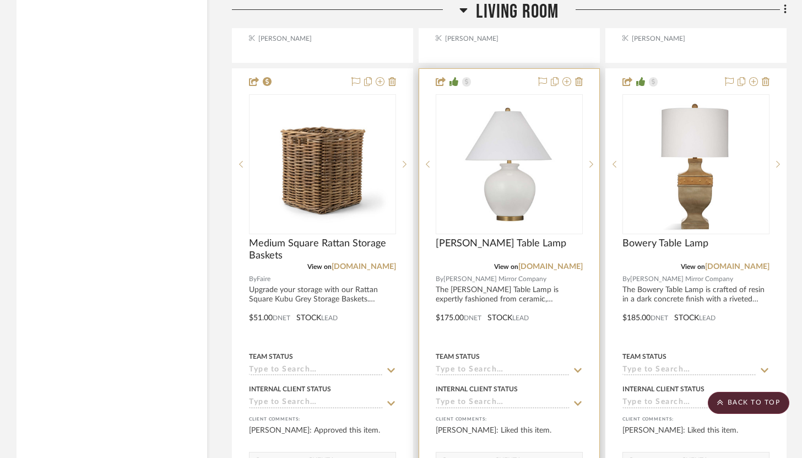
click at [514, 77] on div at bounding box center [509, 310] width 180 height 482
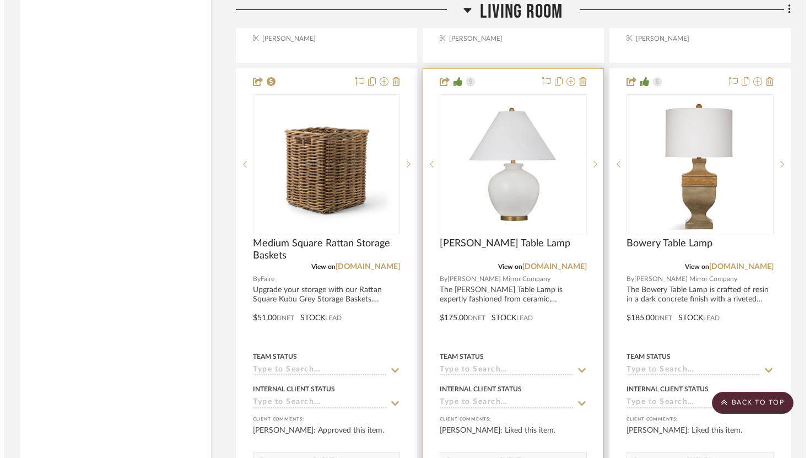
scroll to position [0, 0]
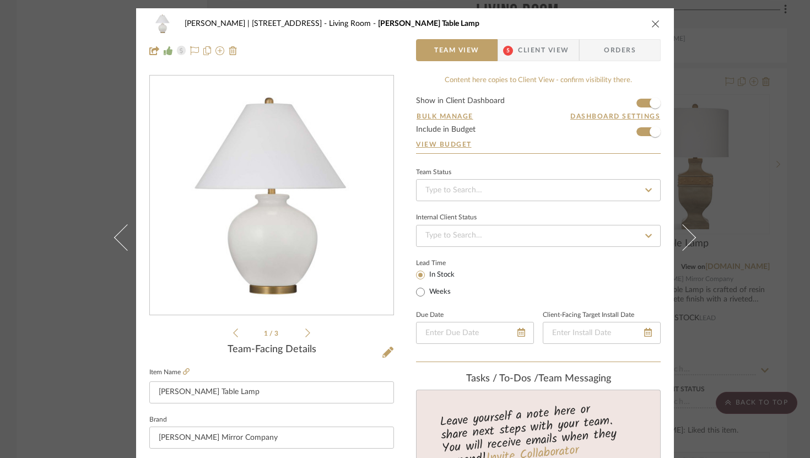
click at [541, 41] on span "Client View" at bounding box center [543, 50] width 51 height 22
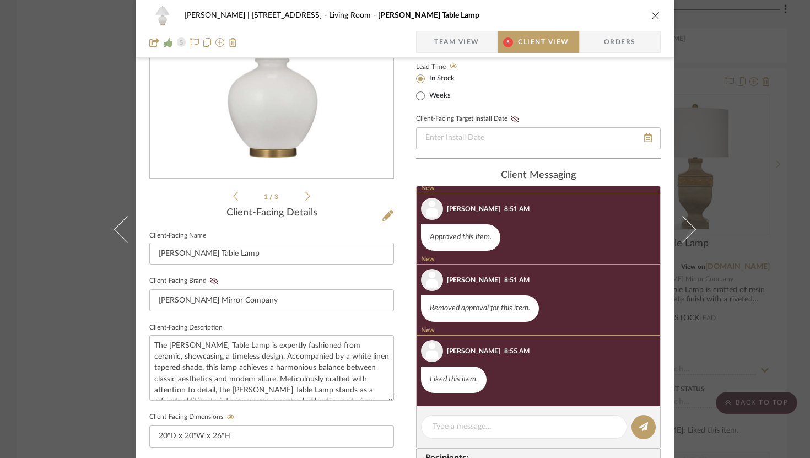
scroll to position [139, 0]
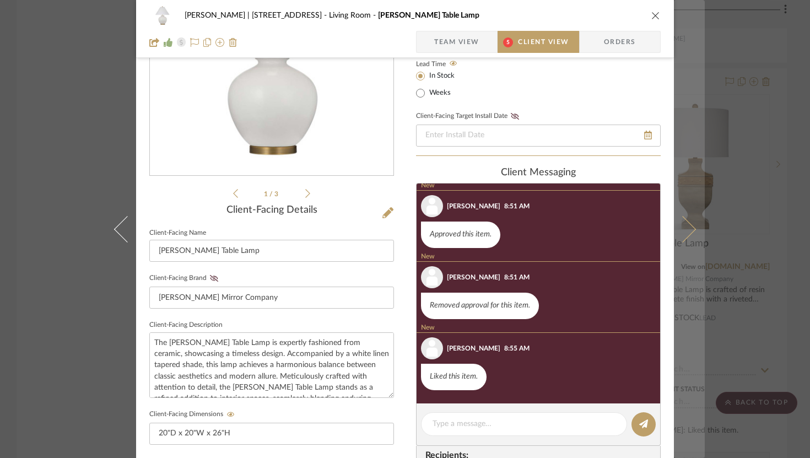
click at [686, 231] on icon at bounding box center [683, 229] width 26 height 26
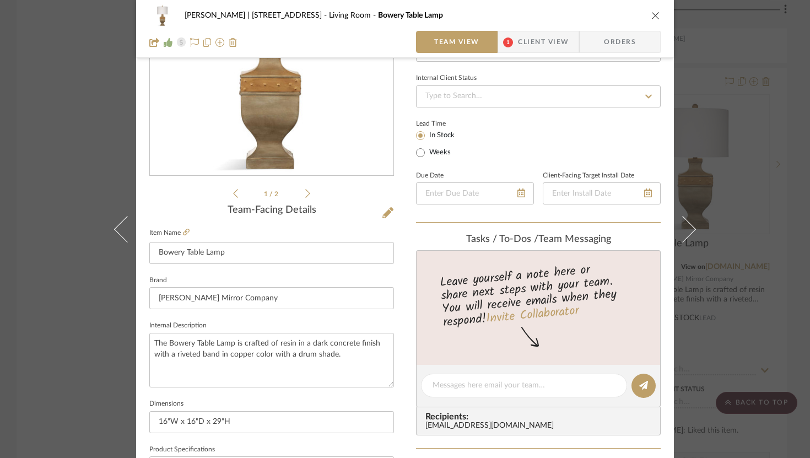
click at [536, 46] on span "Client View" at bounding box center [543, 42] width 51 height 22
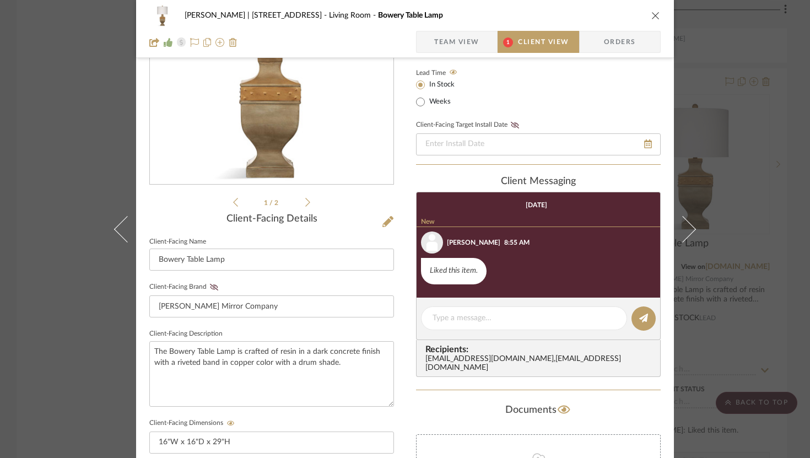
scroll to position [46, 0]
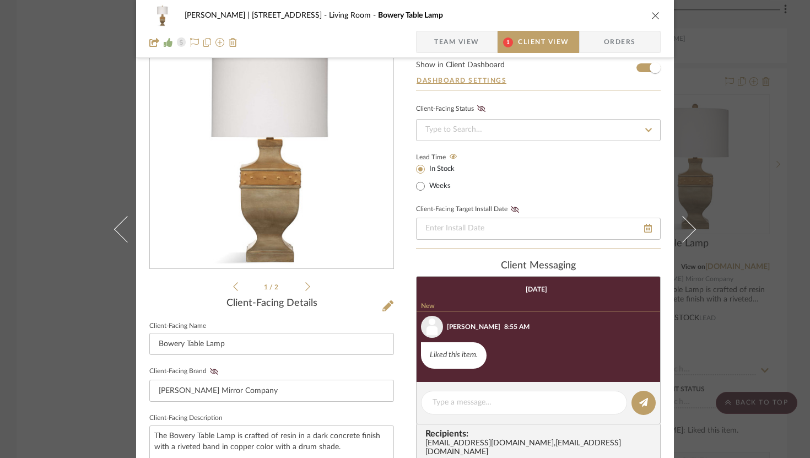
click at [653, 15] on icon "close" at bounding box center [655, 15] width 9 height 9
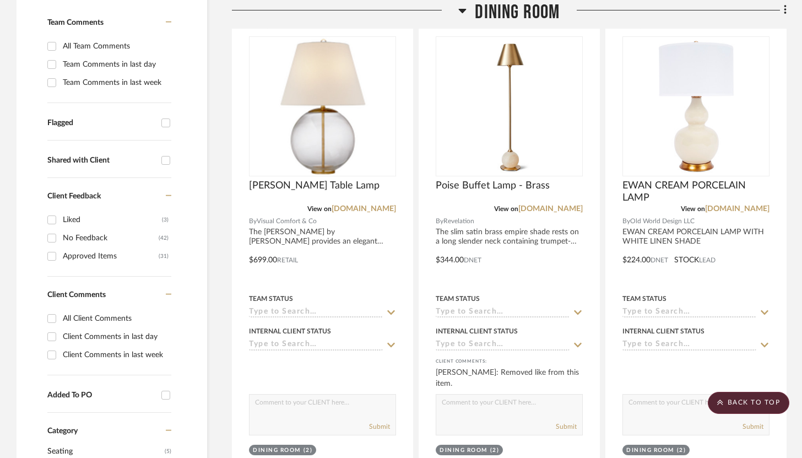
scroll to position [0, 0]
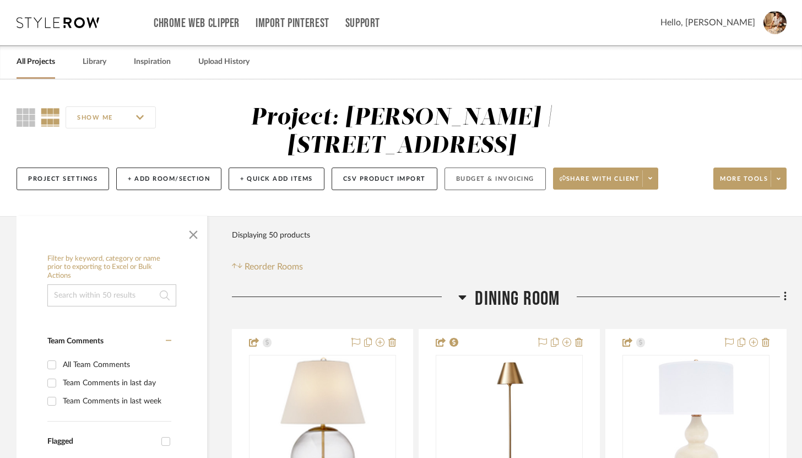
click at [507, 176] on button "Budget & Invoicing" at bounding box center [495, 179] width 101 height 23
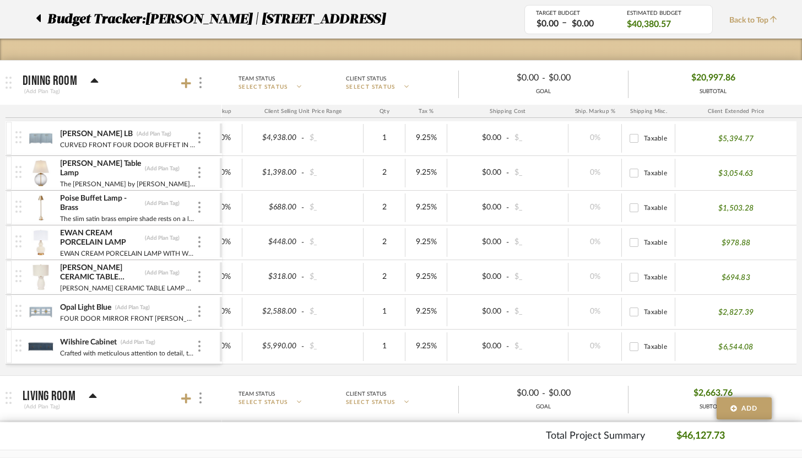
click at [394, 85] on span "SELECT STATUS" at bounding box center [371, 87] width 50 height 8
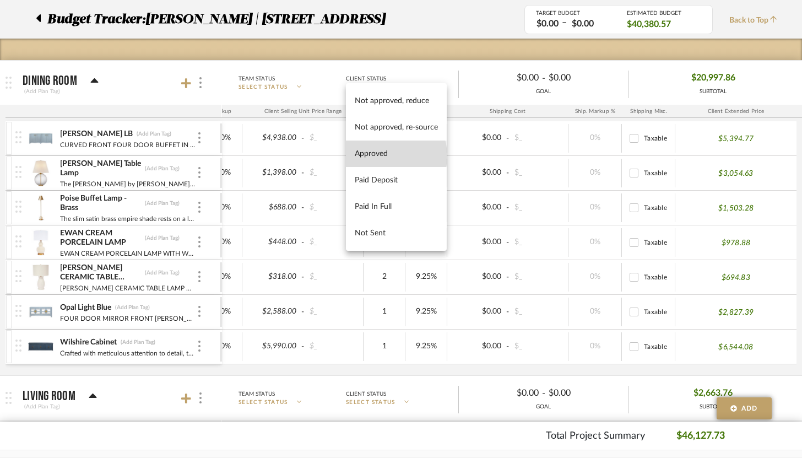
click at [381, 156] on span "Approved" at bounding box center [396, 153] width 83 height 9
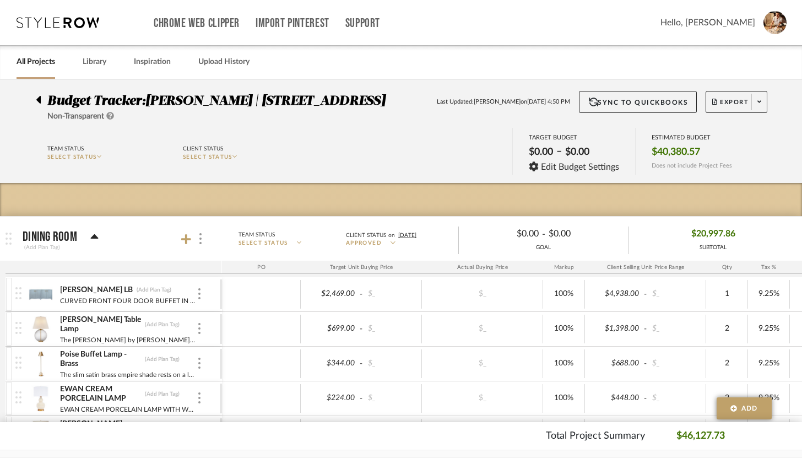
click at [373, 153] on div "Team Status SELECT STATUS Client Status SELECT STATUS TARGET BUDGET $0.00 – $0.…" at bounding box center [401, 153] width 764 height 50
click at [292, 242] on p "SELECT STATUS" at bounding box center [284, 243] width 90 height 8
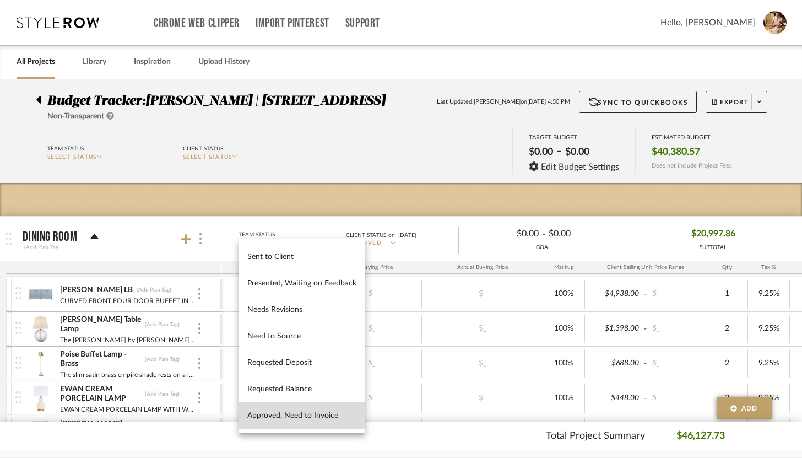
click at [295, 408] on button "Approved, Need to Invoice" at bounding box center [302, 415] width 127 height 26
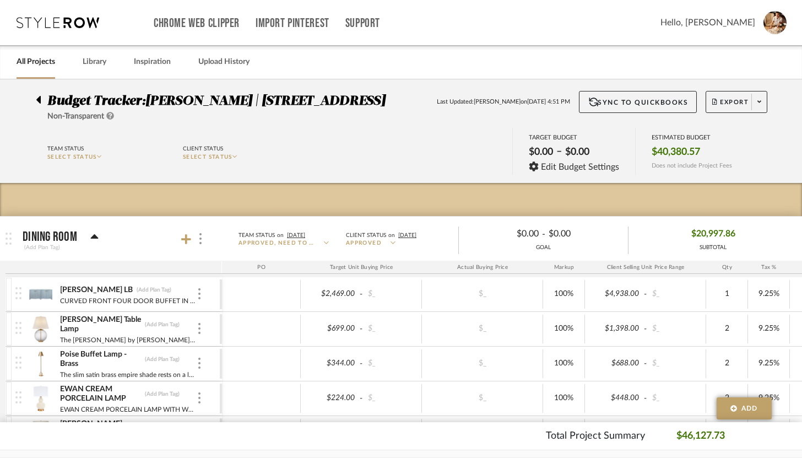
click at [348, 155] on div "Team Status SELECT STATUS Client Status SELECT STATUS TARGET BUDGET $0.00 – $0.…" at bounding box center [401, 153] width 764 height 50
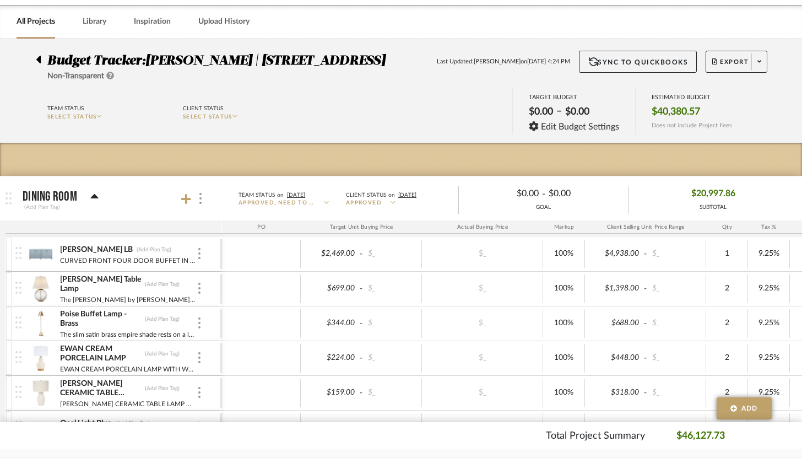
scroll to position [43, 0]
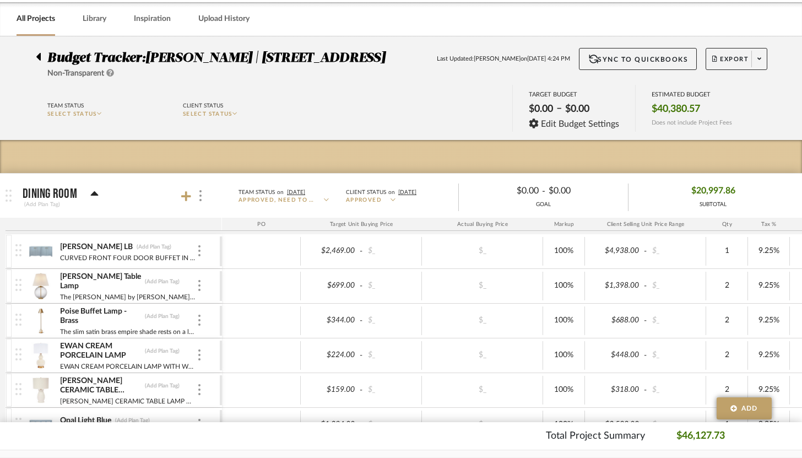
click at [307, 201] on span "Approved, Need to Invoice" at bounding box center [277, 200] width 77 height 8
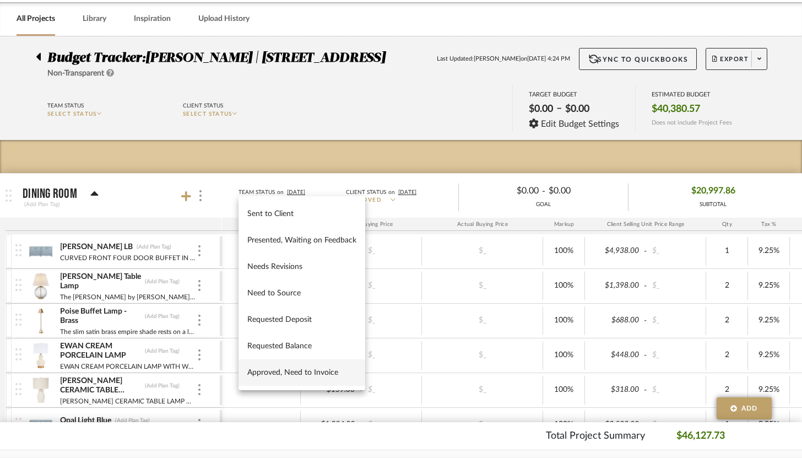
click at [190, 195] on div at bounding box center [401, 229] width 802 height 458
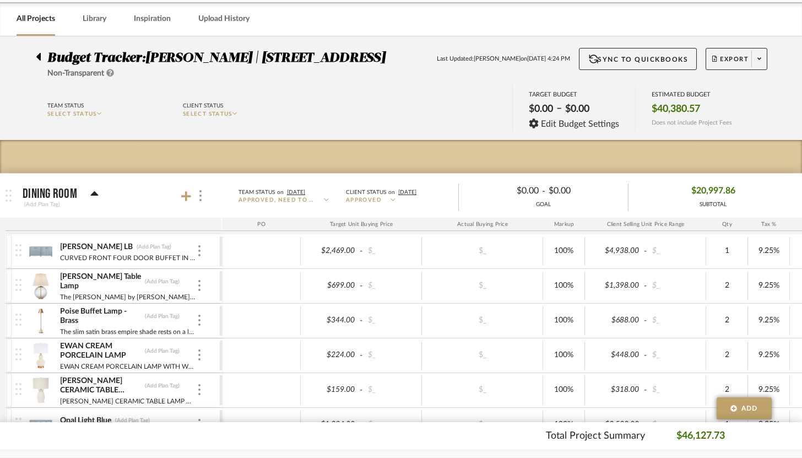
click at [190, 195] on icon at bounding box center [186, 196] width 10 height 11
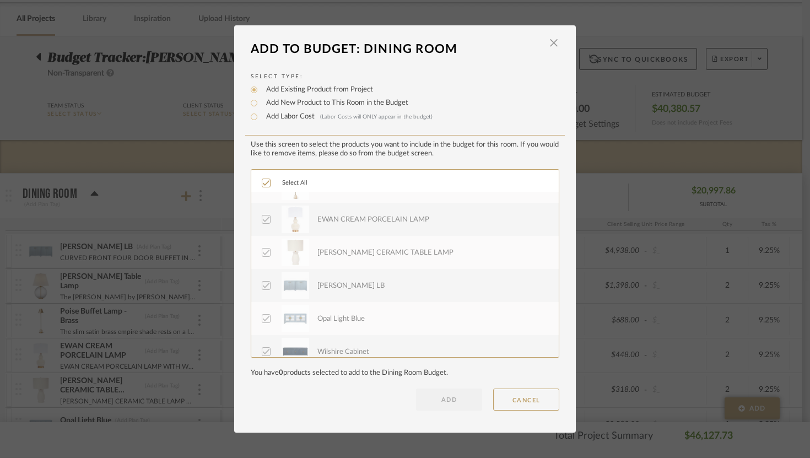
scroll to position [66, 0]
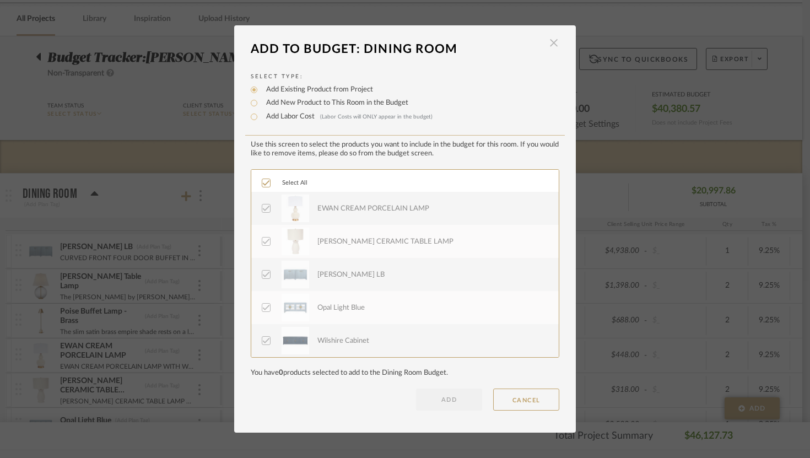
click at [550, 44] on span "button" at bounding box center [554, 43] width 22 height 22
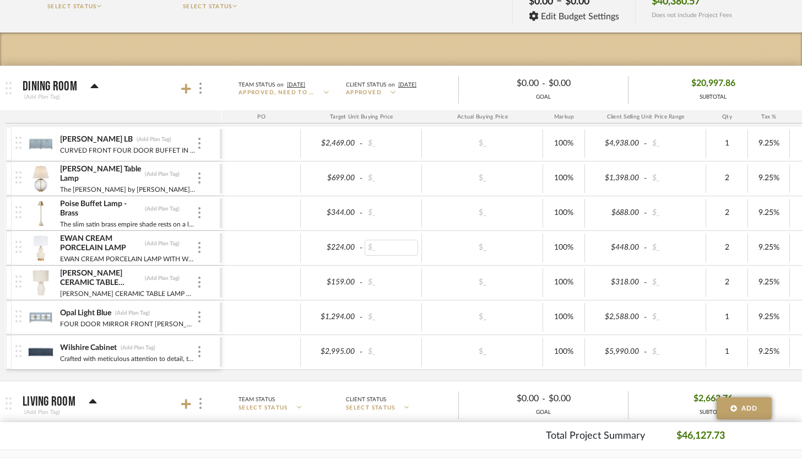
scroll to position [0, 0]
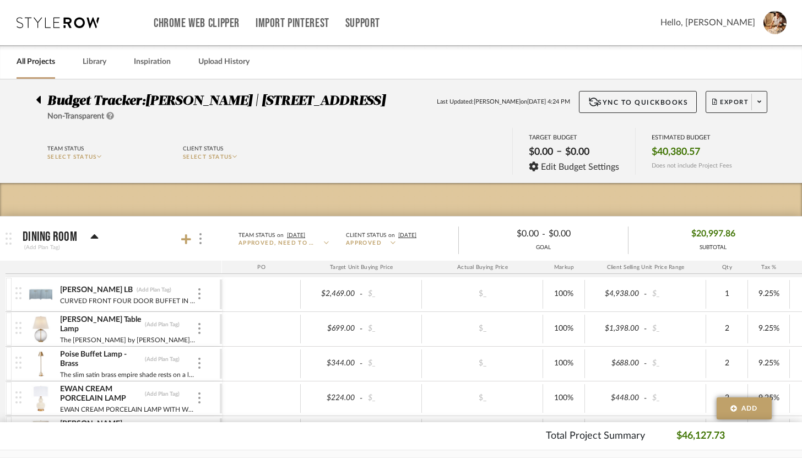
click at [371, 245] on span "Approved" at bounding box center [364, 243] width 36 height 8
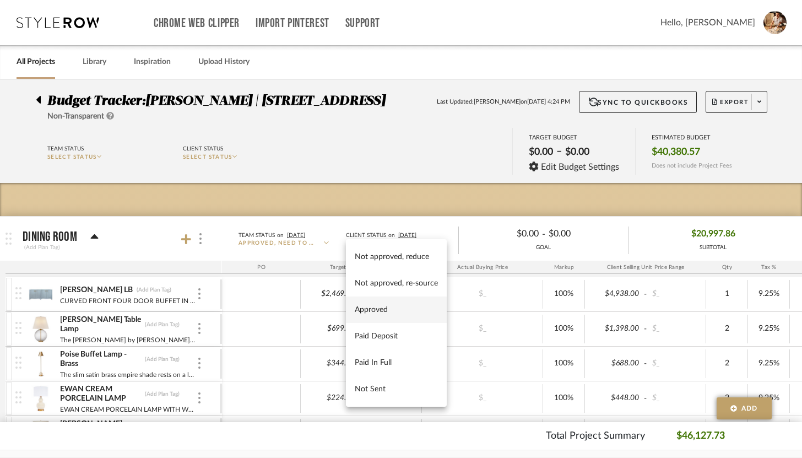
click at [395, 310] on span "Approved" at bounding box center [396, 309] width 83 height 9
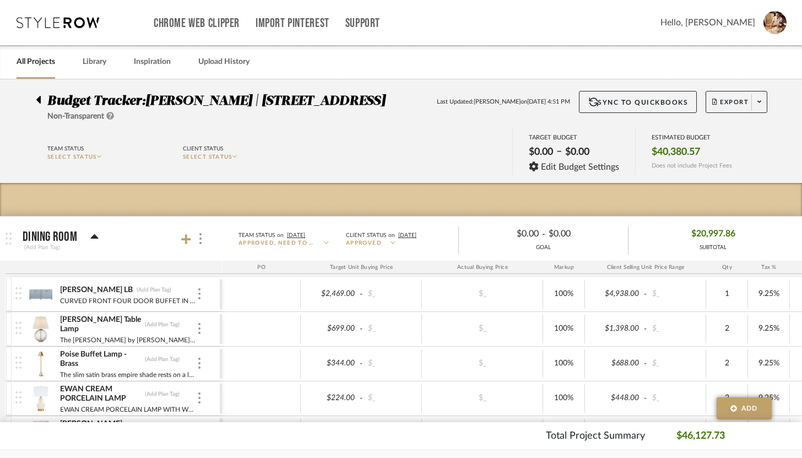
click at [309, 245] on span "Approved, Need to Invoice" at bounding box center [277, 243] width 77 height 8
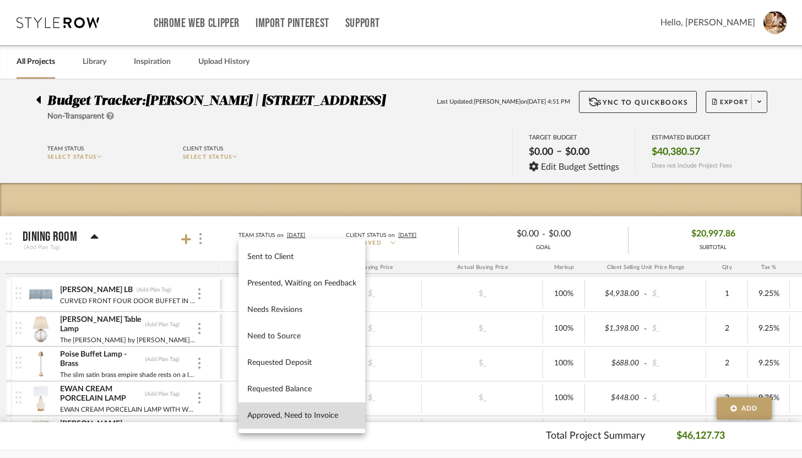
click at [313, 415] on span "Approved, Need to Invoice" at bounding box center [301, 415] width 109 height 9
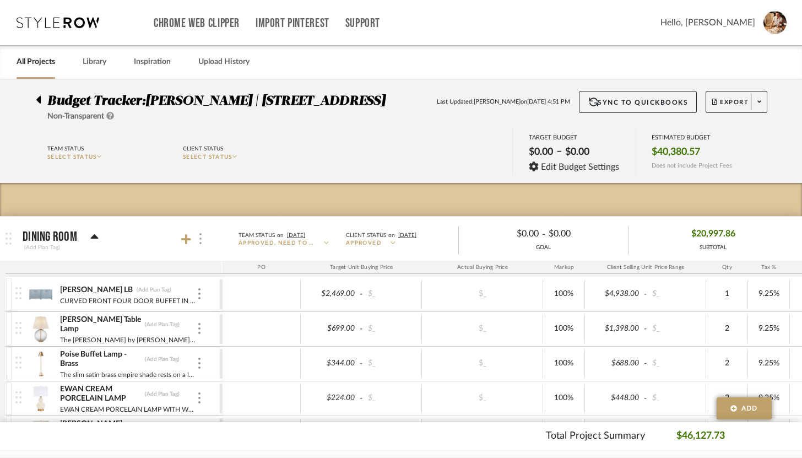
click at [204, 235] on div at bounding box center [200, 238] width 12 height 15
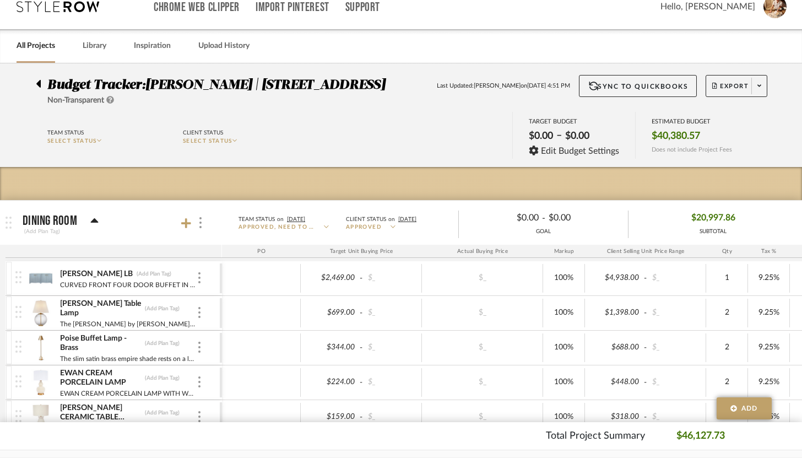
scroll to position [13, 0]
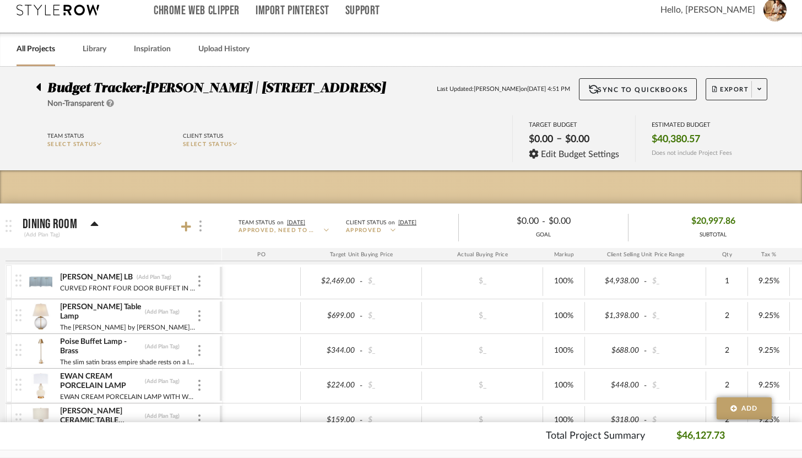
click at [201, 222] on img at bounding box center [201, 225] width 2 height 11
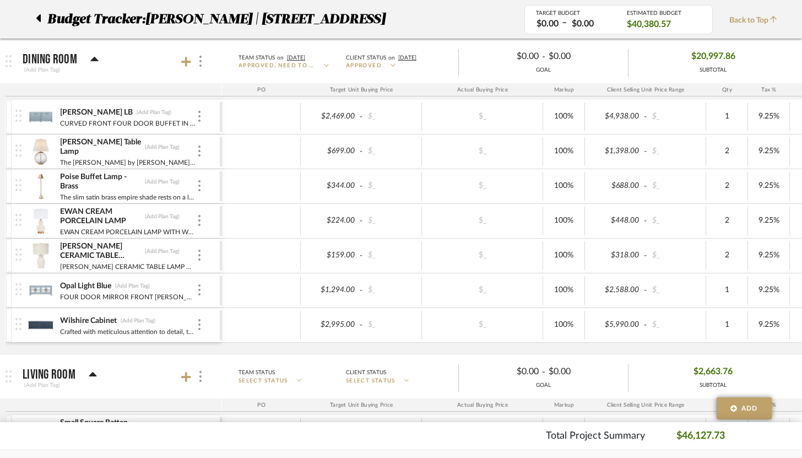
scroll to position [0, 0]
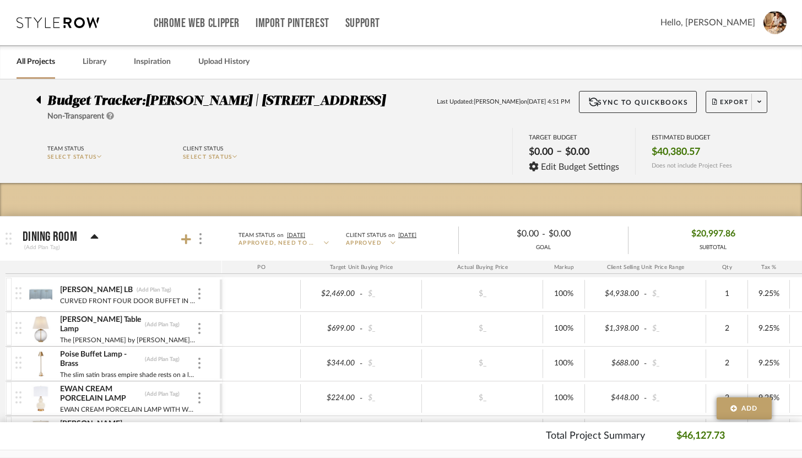
click at [41, 101] on div at bounding box center [42, 97] width 12 height 13
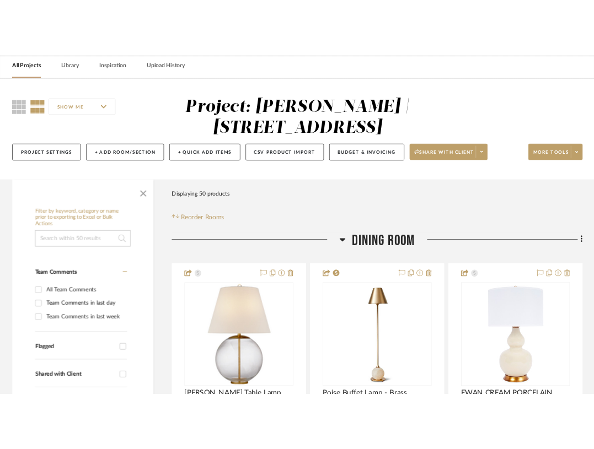
scroll to position [47, 0]
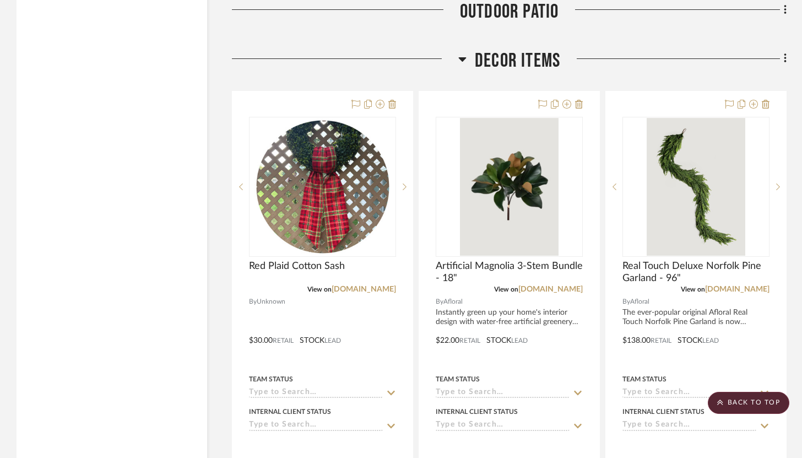
scroll to position [8335, 0]
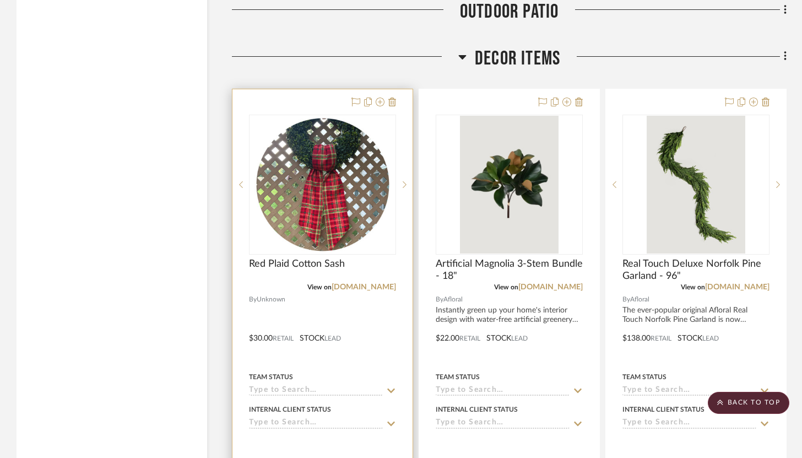
click at [366, 343] on div at bounding box center [323, 330] width 180 height 482
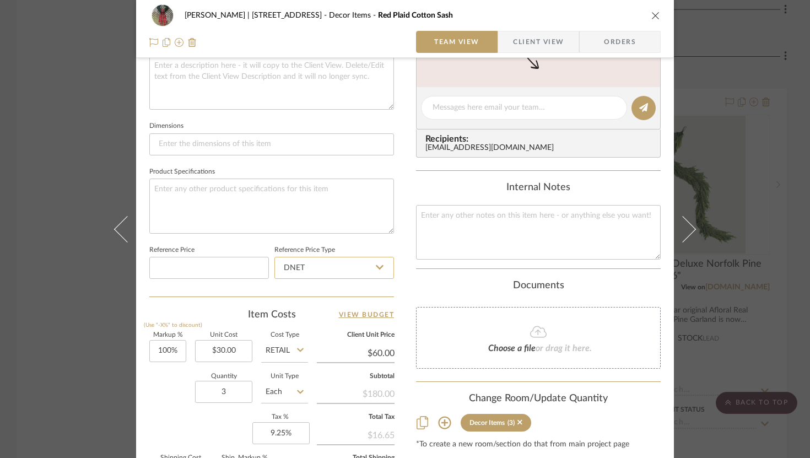
scroll to position [433, 0]
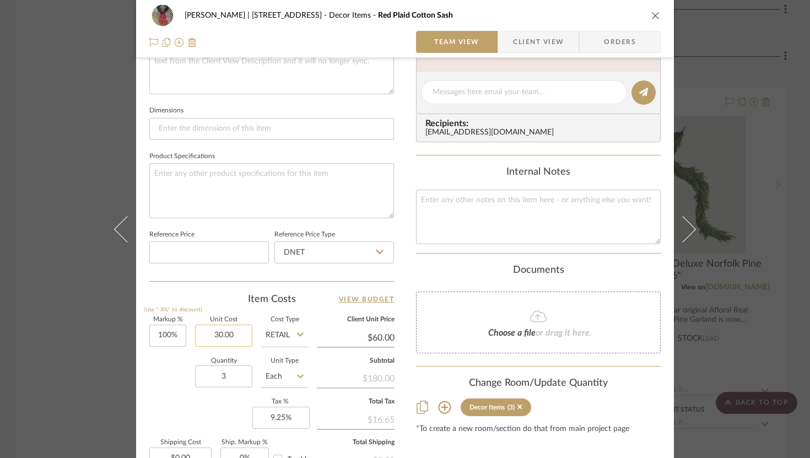
click at [230, 338] on input "30.00" at bounding box center [223, 336] width 57 height 22
type input "$15.00"
type input "$30.00"
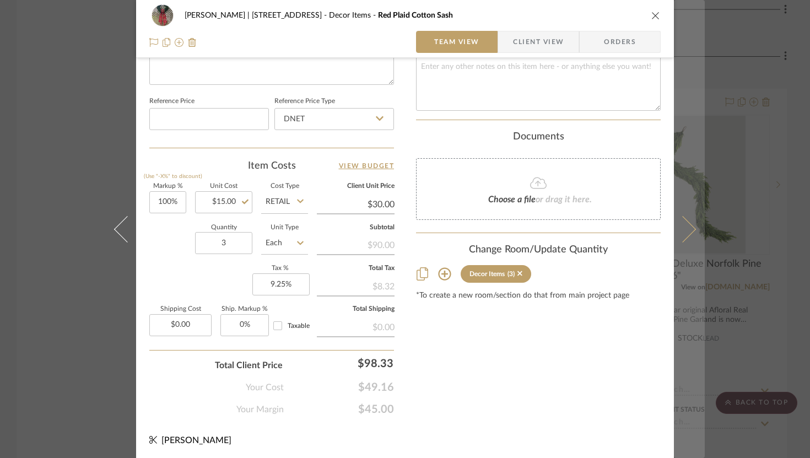
click at [601, 224] on icon at bounding box center [683, 229] width 26 height 26
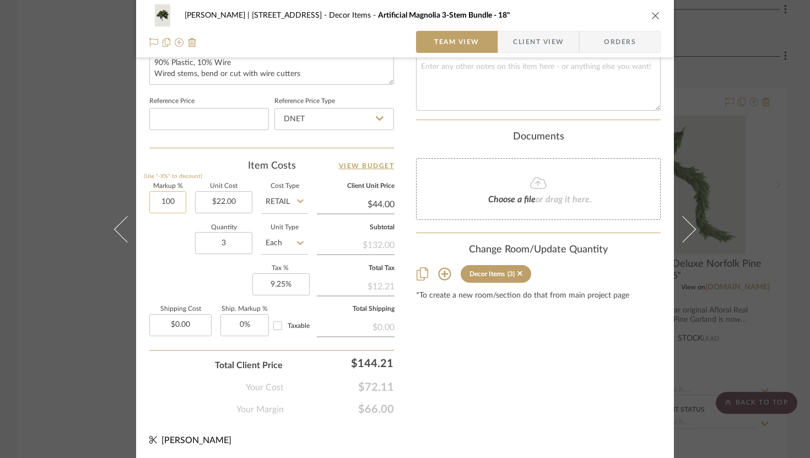
click at [175, 203] on input "100" at bounding box center [167, 202] width 37 height 22
type input "0%"
type input "22.00"
type input "$22.00"
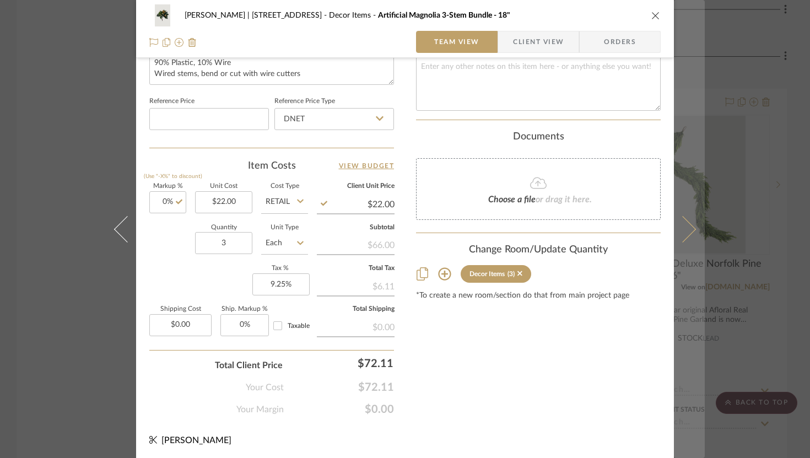
click at [601, 231] on icon at bounding box center [683, 229] width 26 height 26
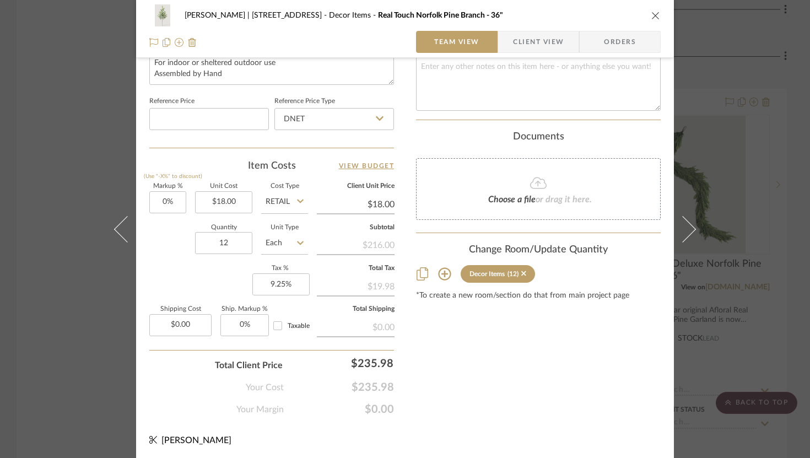
click at [601, 230] on icon at bounding box center [683, 229] width 26 height 26
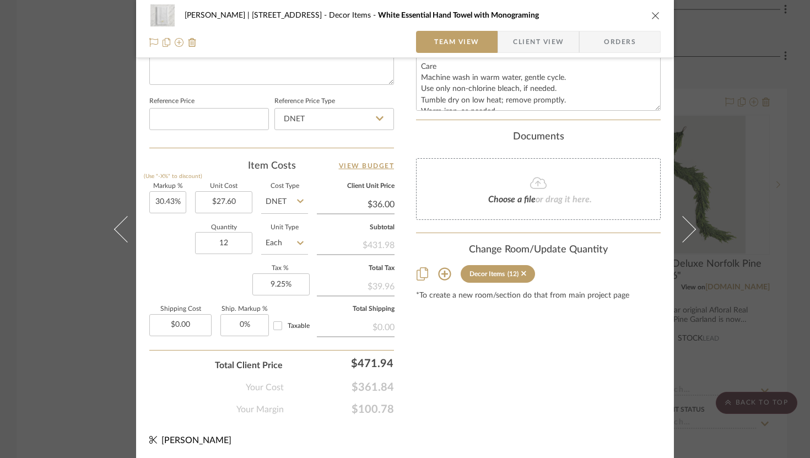
click at [601, 13] on icon "close" at bounding box center [655, 15] width 9 height 9
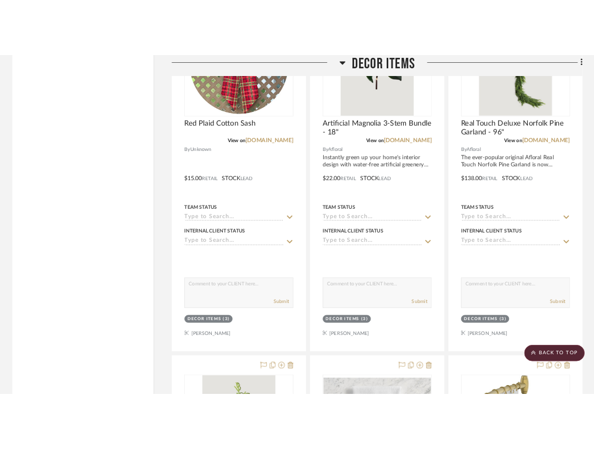
scroll to position [8473, 0]
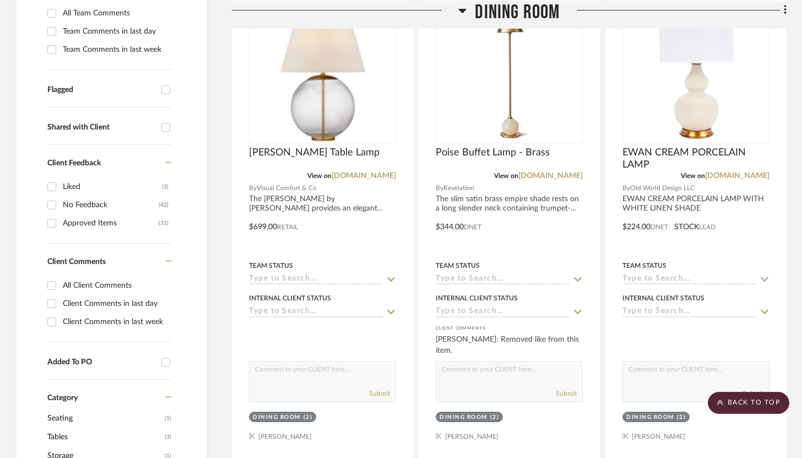
scroll to position [354, 0]
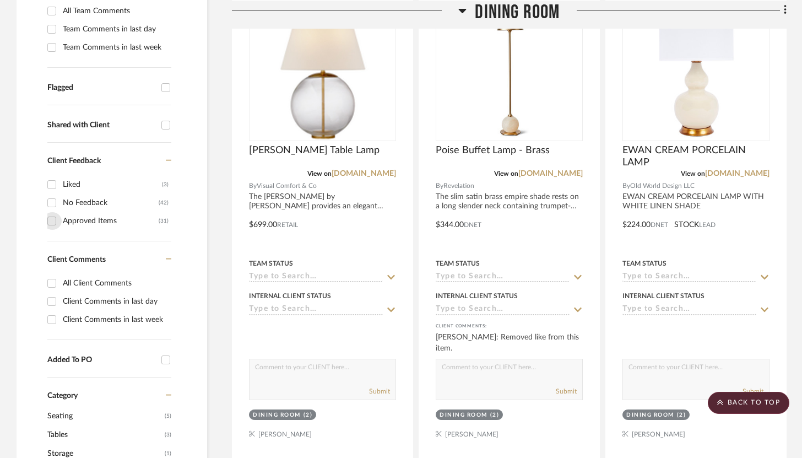
click at [53, 219] on input "Approved Items (31)" at bounding box center [52, 221] width 18 height 18
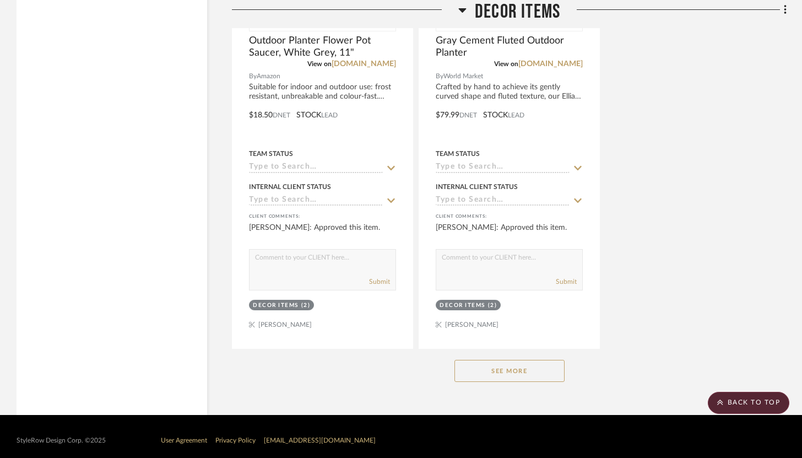
scroll to position [7319, 0]
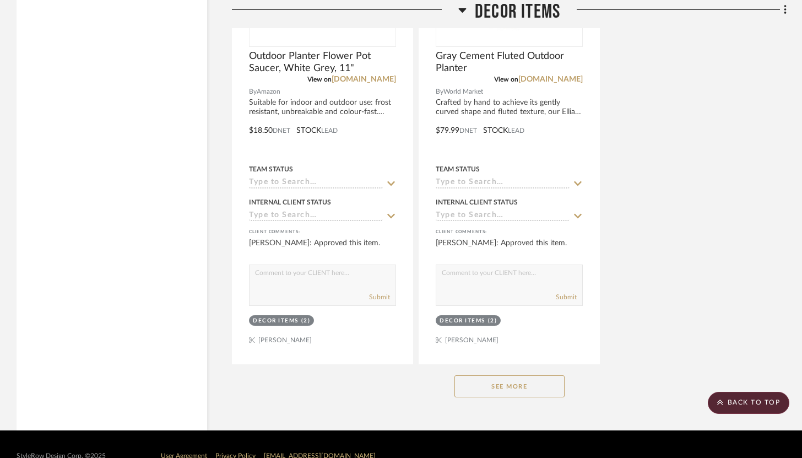
click at [491, 375] on button "See More" at bounding box center [510, 386] width 110 height 22
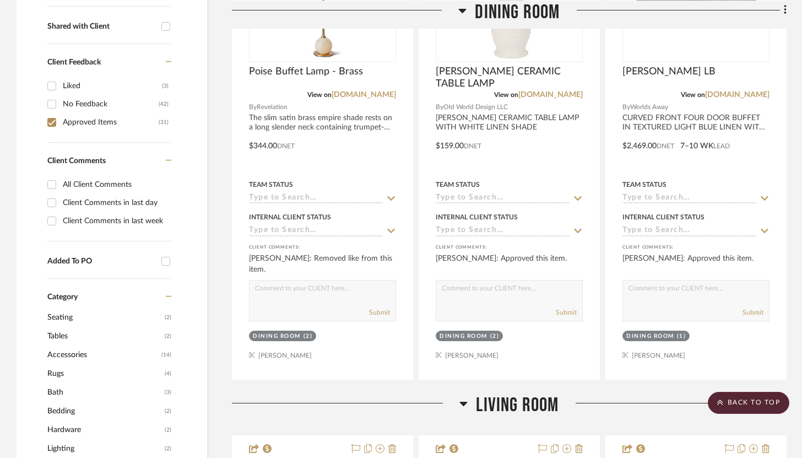
scroll to position [438, 0]
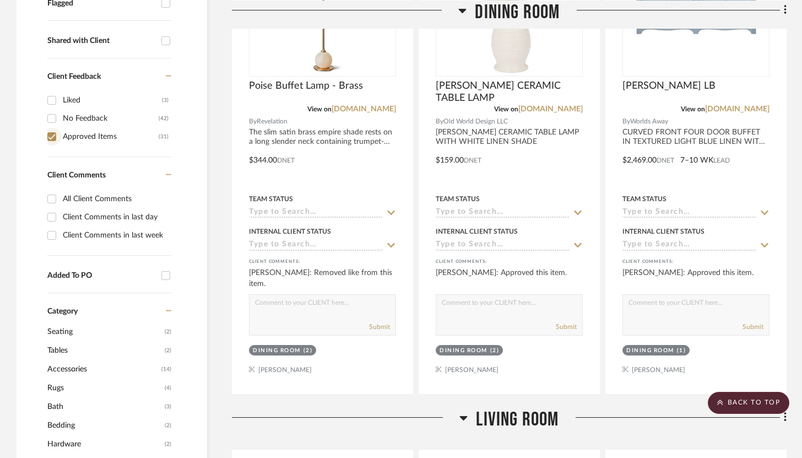
click at [52, 134] on input "Approved Items (31)" at bounding box center [52, 137] width 18 height 18
checkbox input "false"
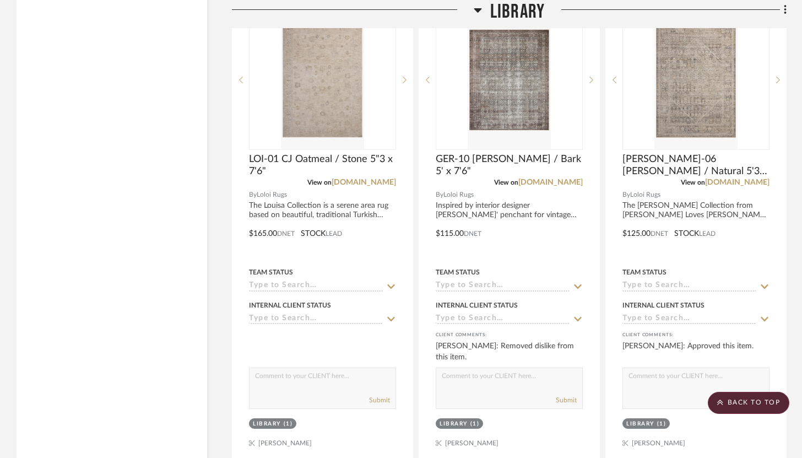
scroll to position [7583, 0]
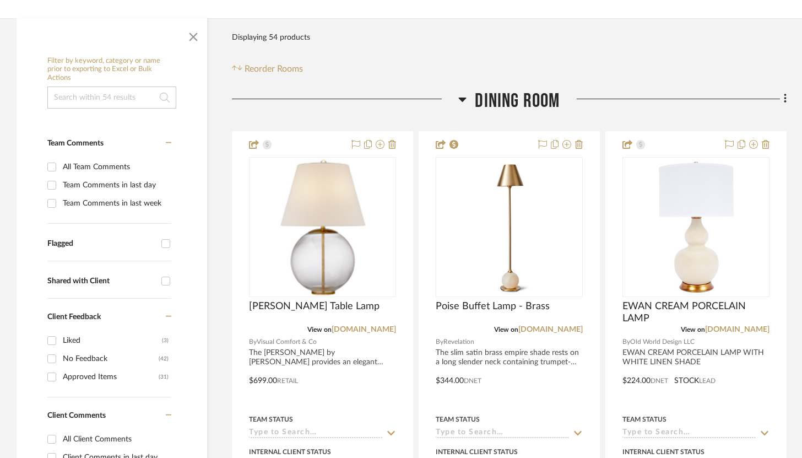
scroll to position [245, 0]
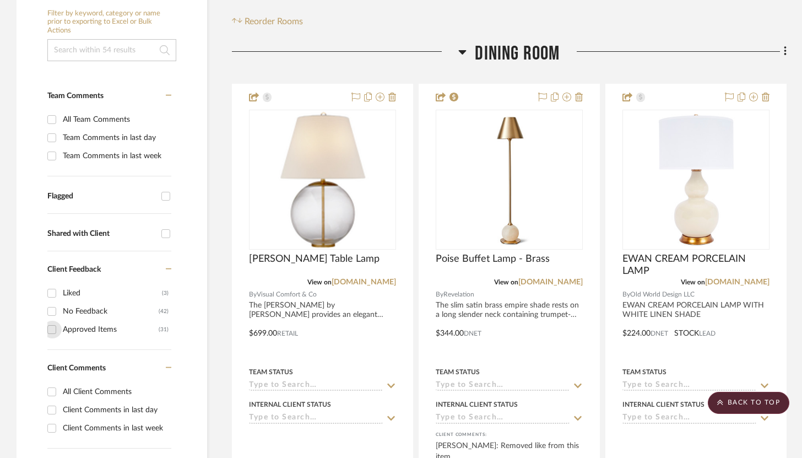
click at [52, 331] on input "Approved Items (31)" at bounding box center [52, 330] width 18 height 18
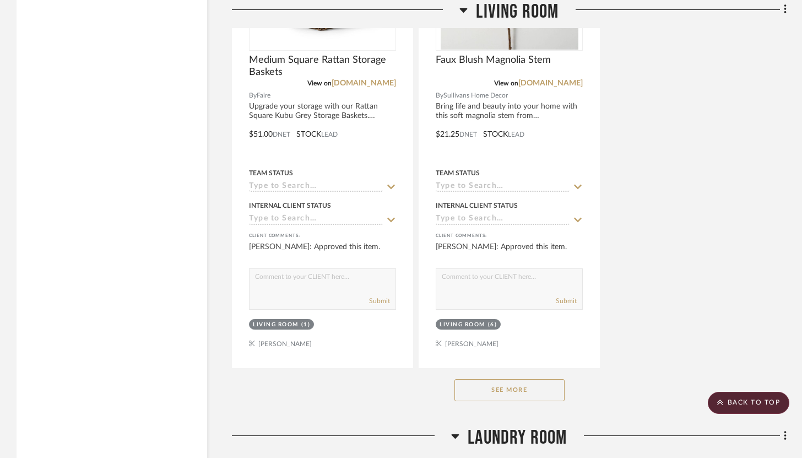
scroll to position [2037, 0]
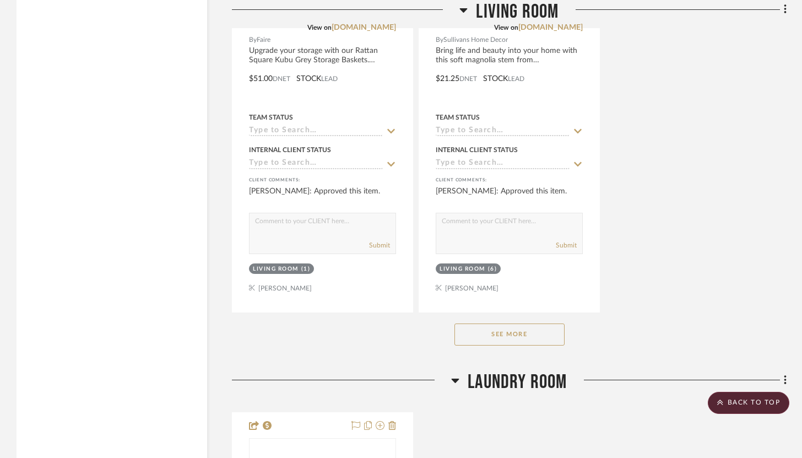
click at [543, 339] on button "See More" at bounding box center [510, 335] width 110 height 22
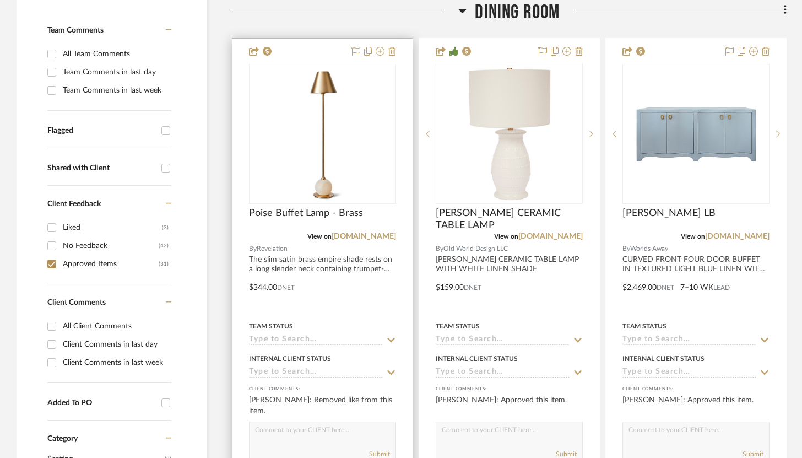
scroll to position [394, 0]
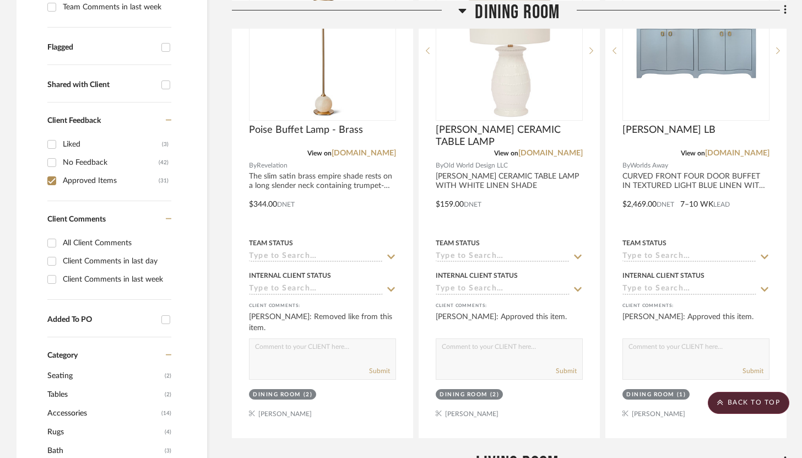
click at [55, 178] on input "Approved Items (31)" at bounding box center [52, 181] width 18 height 18
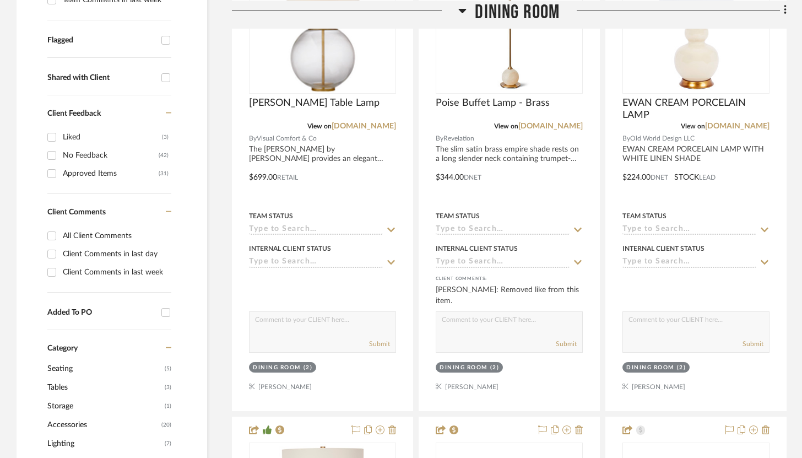
scroll to position [405, 0]
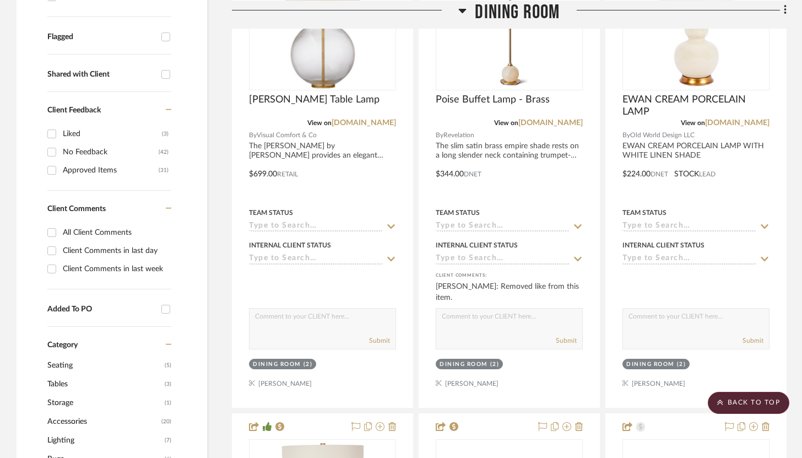
click at [50, 171] on input "Approved Items (31)" at bounding box center [52, 170] width 18 height 18
checkbox input "true"
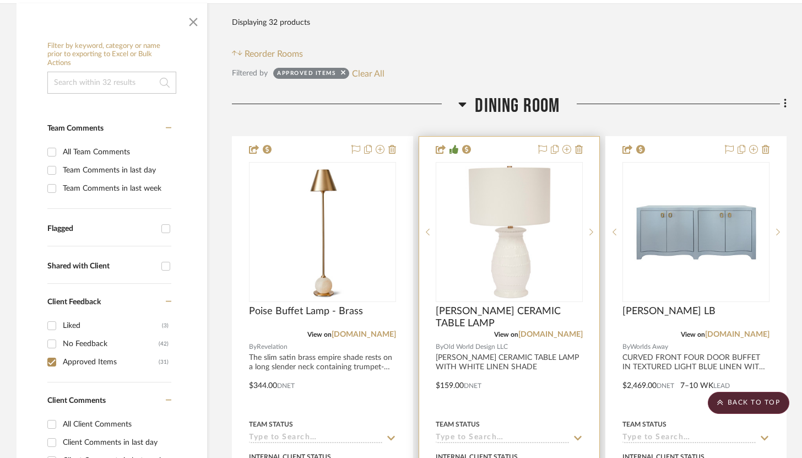
scroll to position [0, 0]
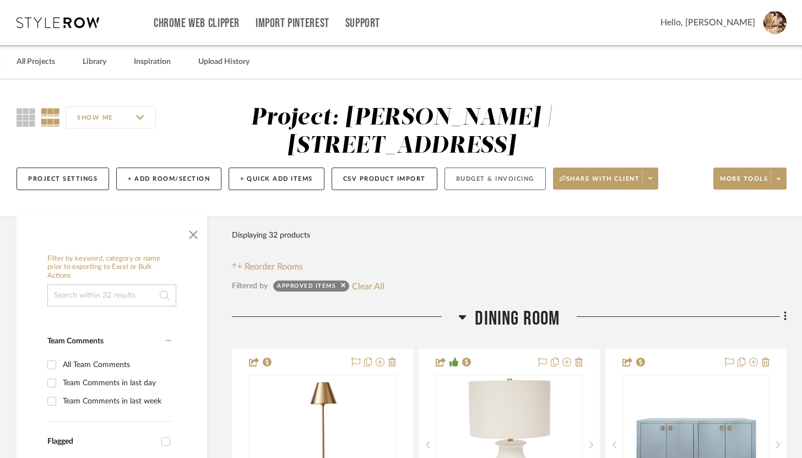
click at [503, 177] on button "Budget & Invoicing" at bounding box center [495, 179] width 101 height 23
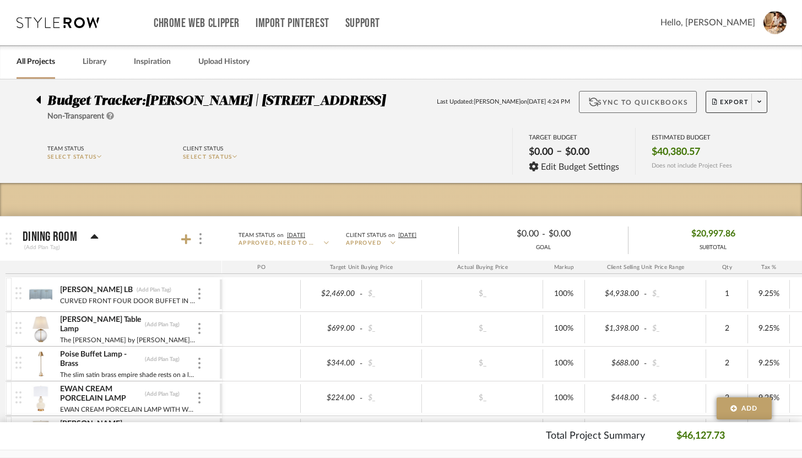
click at [604, 105] on button "Sync to QuickBooks" at bounding box center [638, 102] width 119 height 22
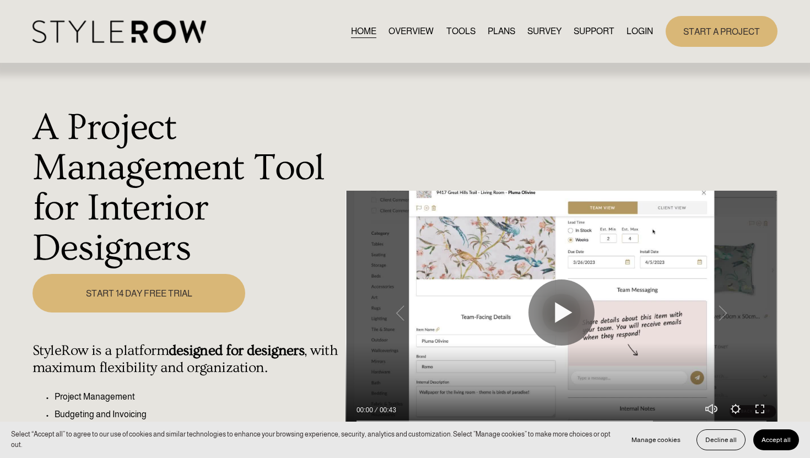
click at [645, 28] on link "LOGIN" at bounding box center [640, 31] width 26 height 15
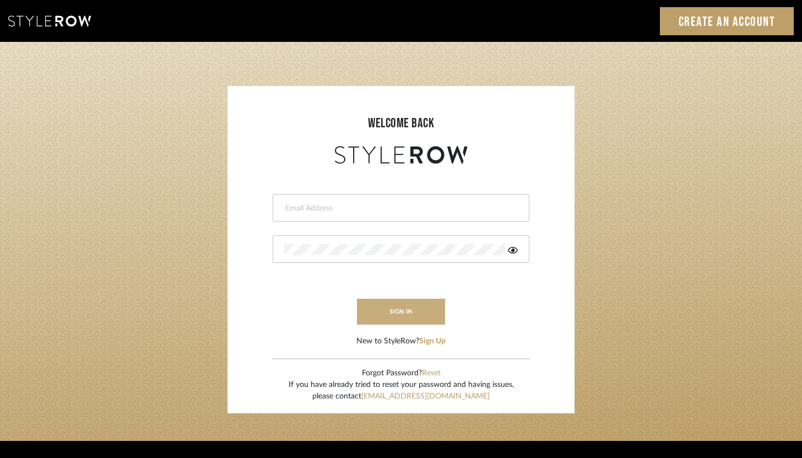
type input "[PERSON_NAME][EMAIL_ADDRESS][DOMAIN_NAME]"
click at [414, 314] on button "sign in" at bounding box center [401, 312] width 88 height 26
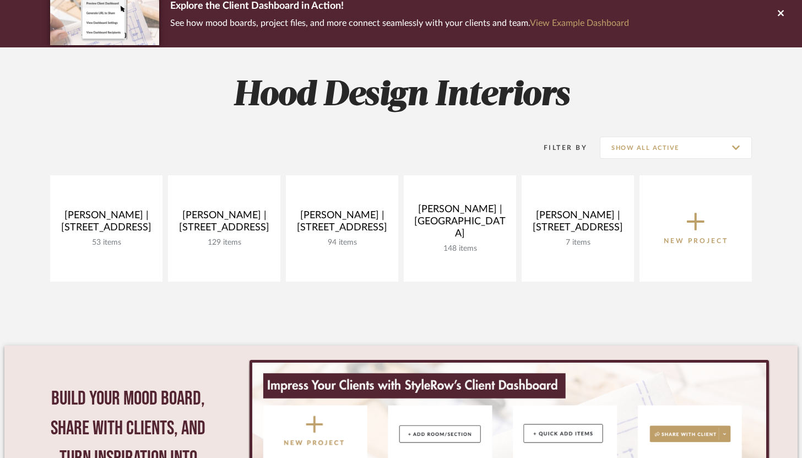
scroll to position [59, 0]
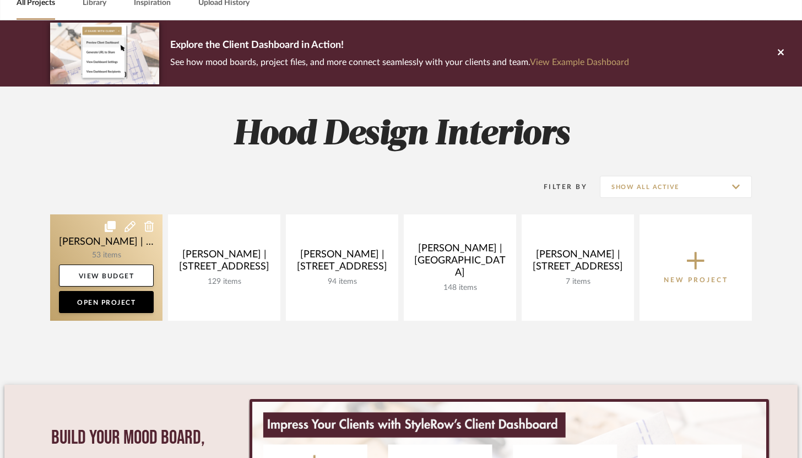
click at [120, 246] on link at bounding box center [106, 267] width 112 height 106
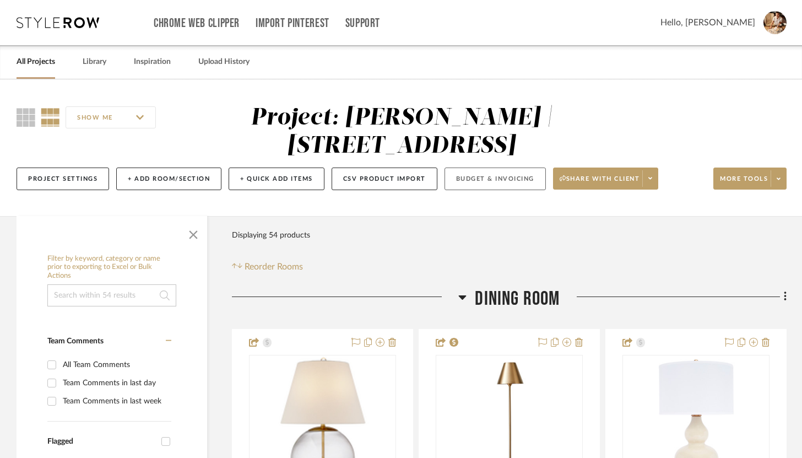
click at [506, 182] on button "Budget & Invoicing" at bounding box center [495, 179] width 101 height 23
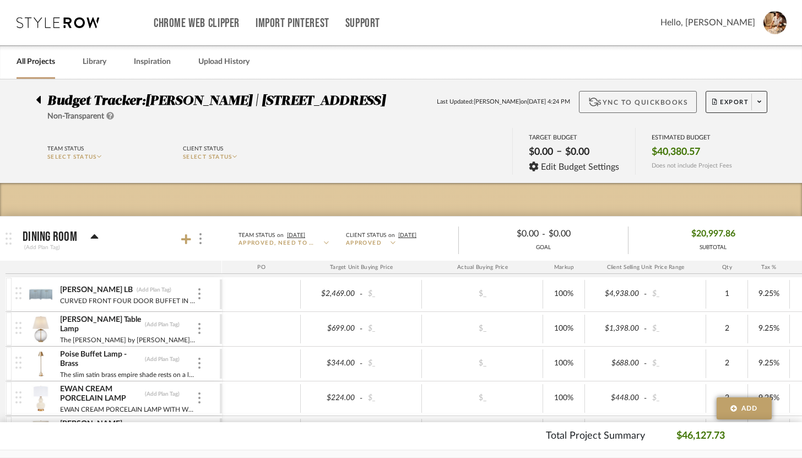
click at [657, 99] on button "Sync to QuickBooks" at bounding box center [638, 102] width 119 height 22
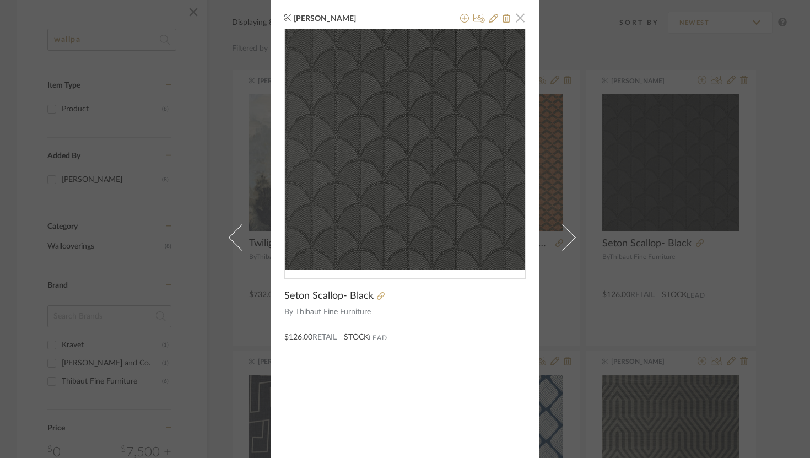
click at [521, 21] on span "button" at bounding box center [520, 18] width 22 height 22
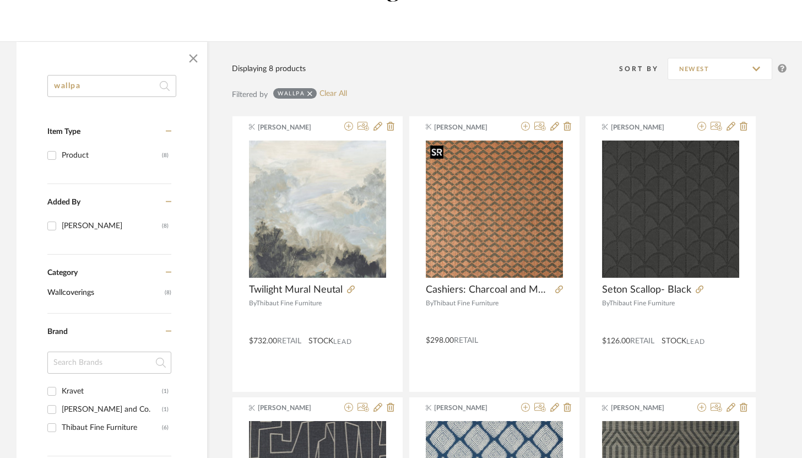
scroll to position [37, 0]
